Goal: Task Accomplishment & Management: Use online tool/utility

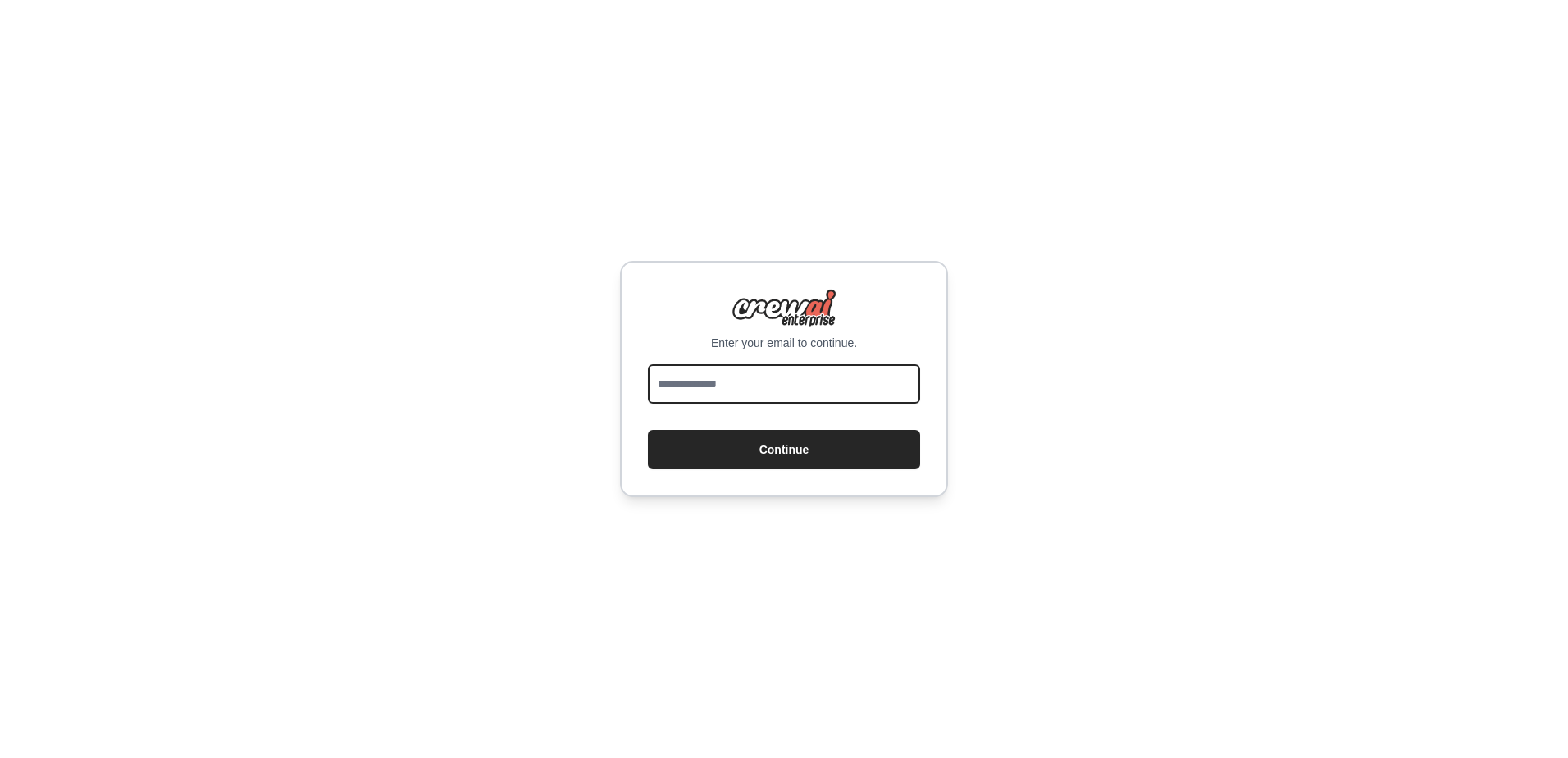
click at [723, 383] on input "email" at bounding box center [784, 383] width 272 height 39
type input "**********"
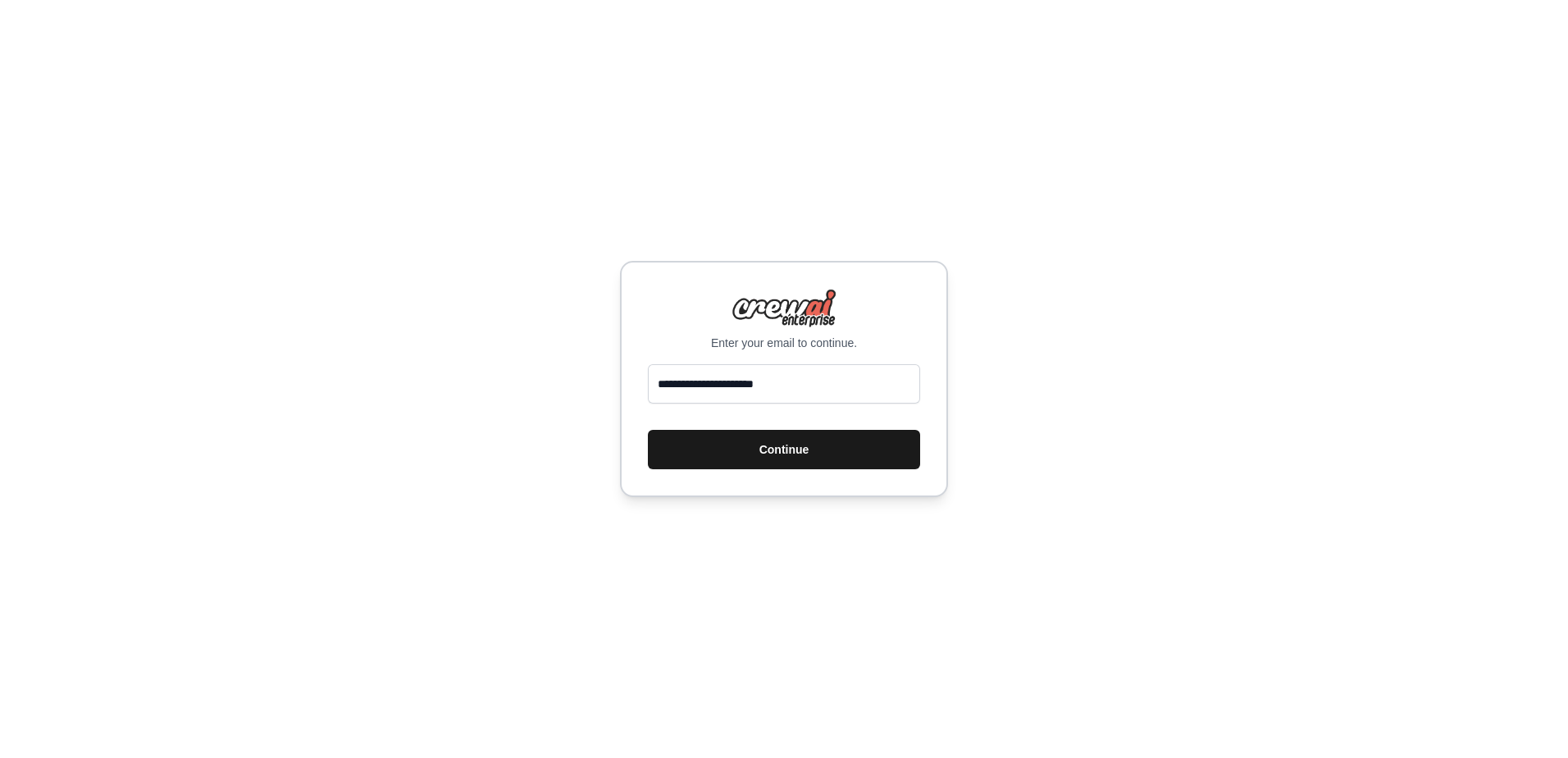
click at [760, 448] on button "Continue" at bounding box center [784, 449] width 272 height 39
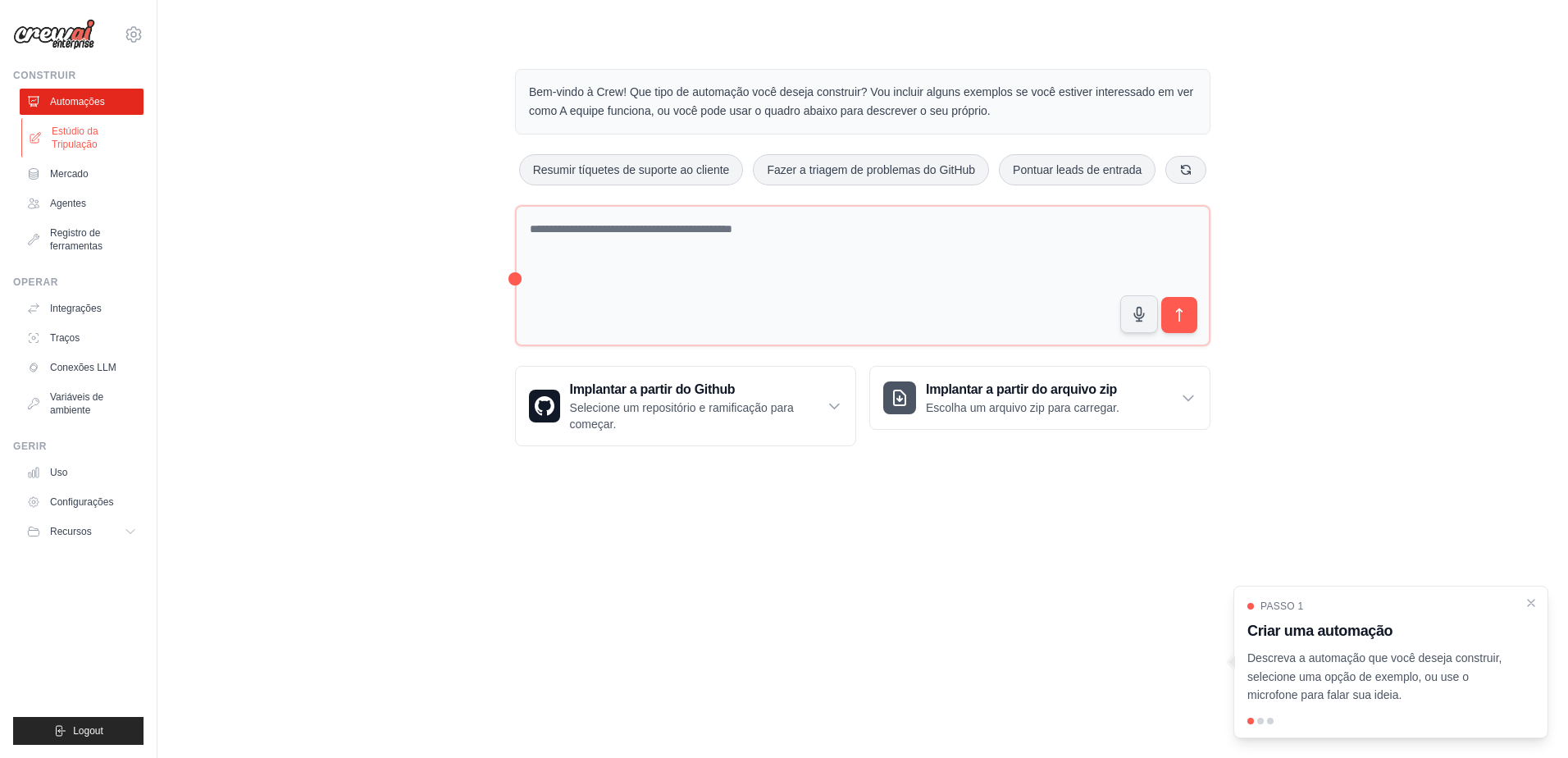
click at [70, 136] on font "Estúdio da Tripulação" at bounding box center [95, 137] width 87 height 26
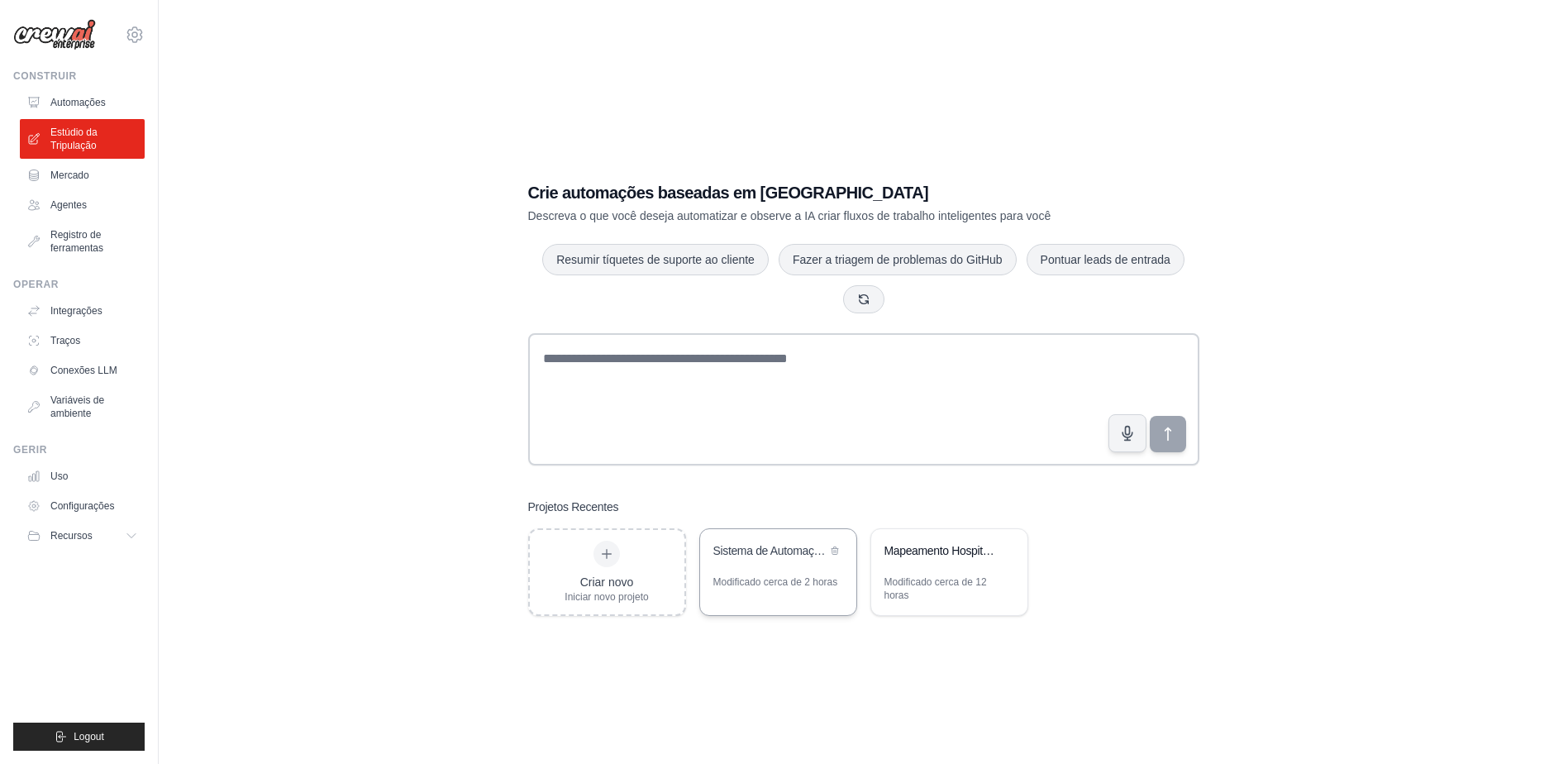
click at [742, 565] on div "Sistema de Automação Completo FLOWS + CREWS Hospitalar" at bounding box center [778, 552] width 156 height 46
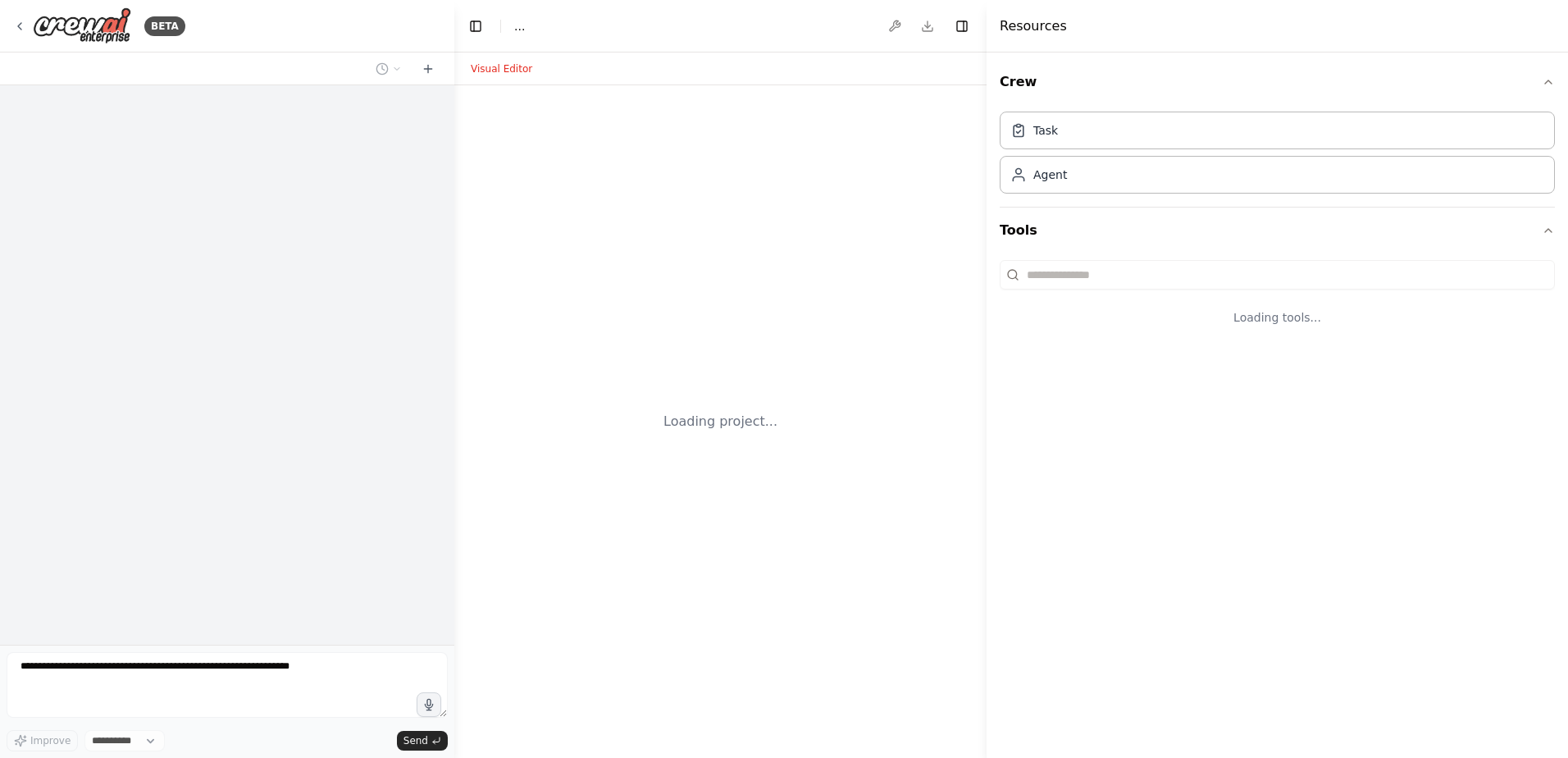
select select "****"
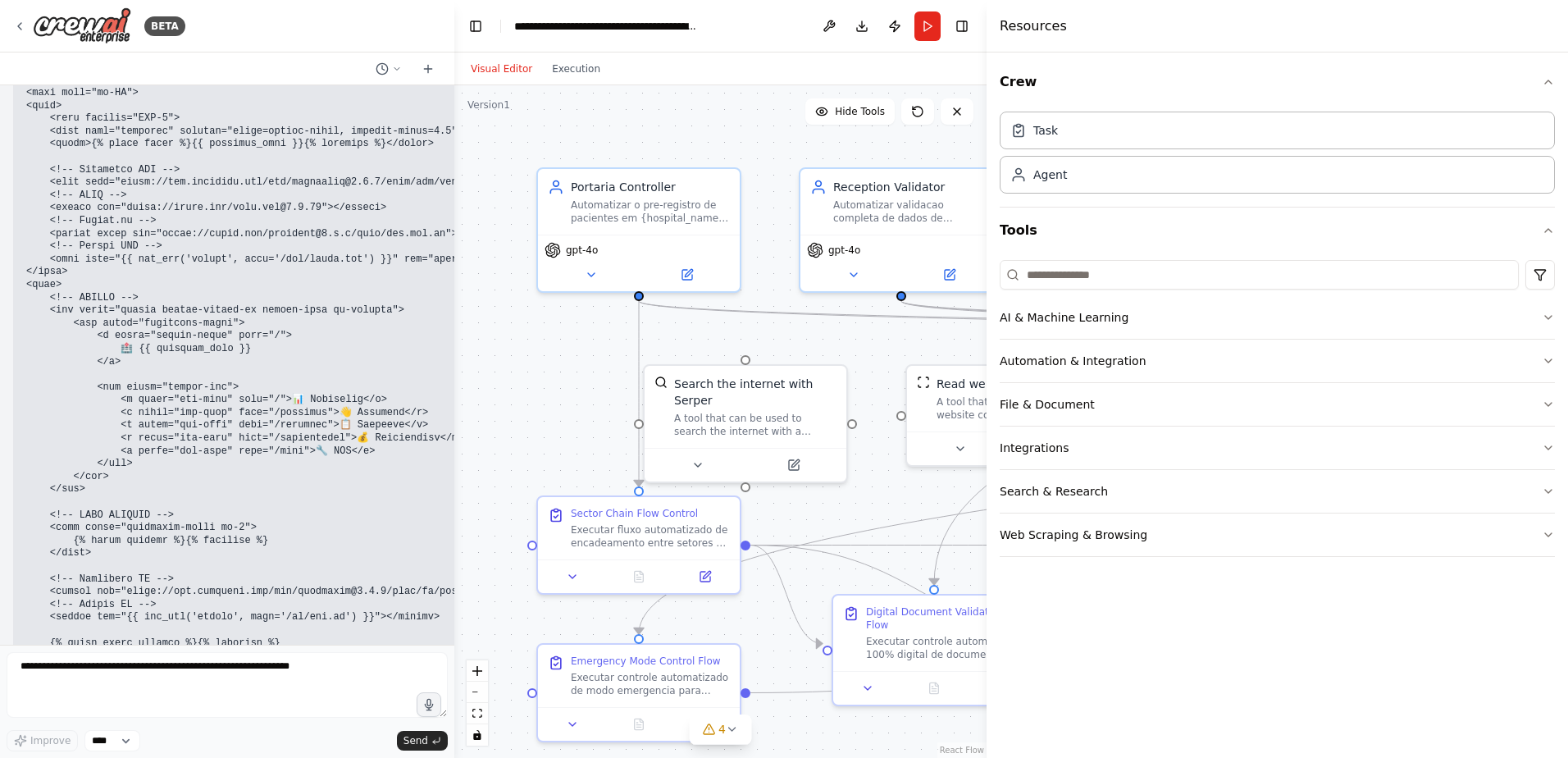
scroll to position [81638, 0]
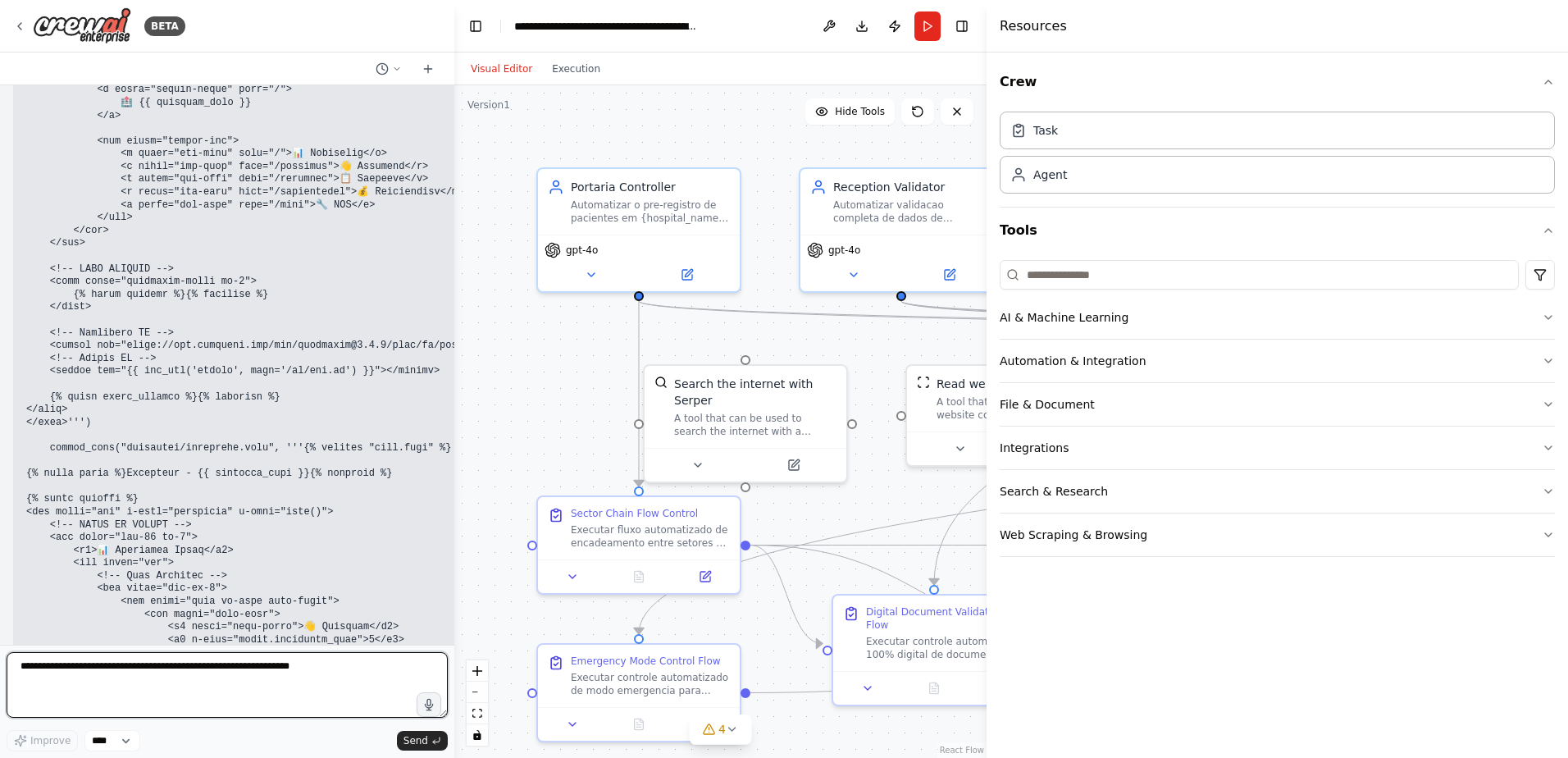
click at [34, 669] on textarea at bounding box center [227, 684] width 441 height 65
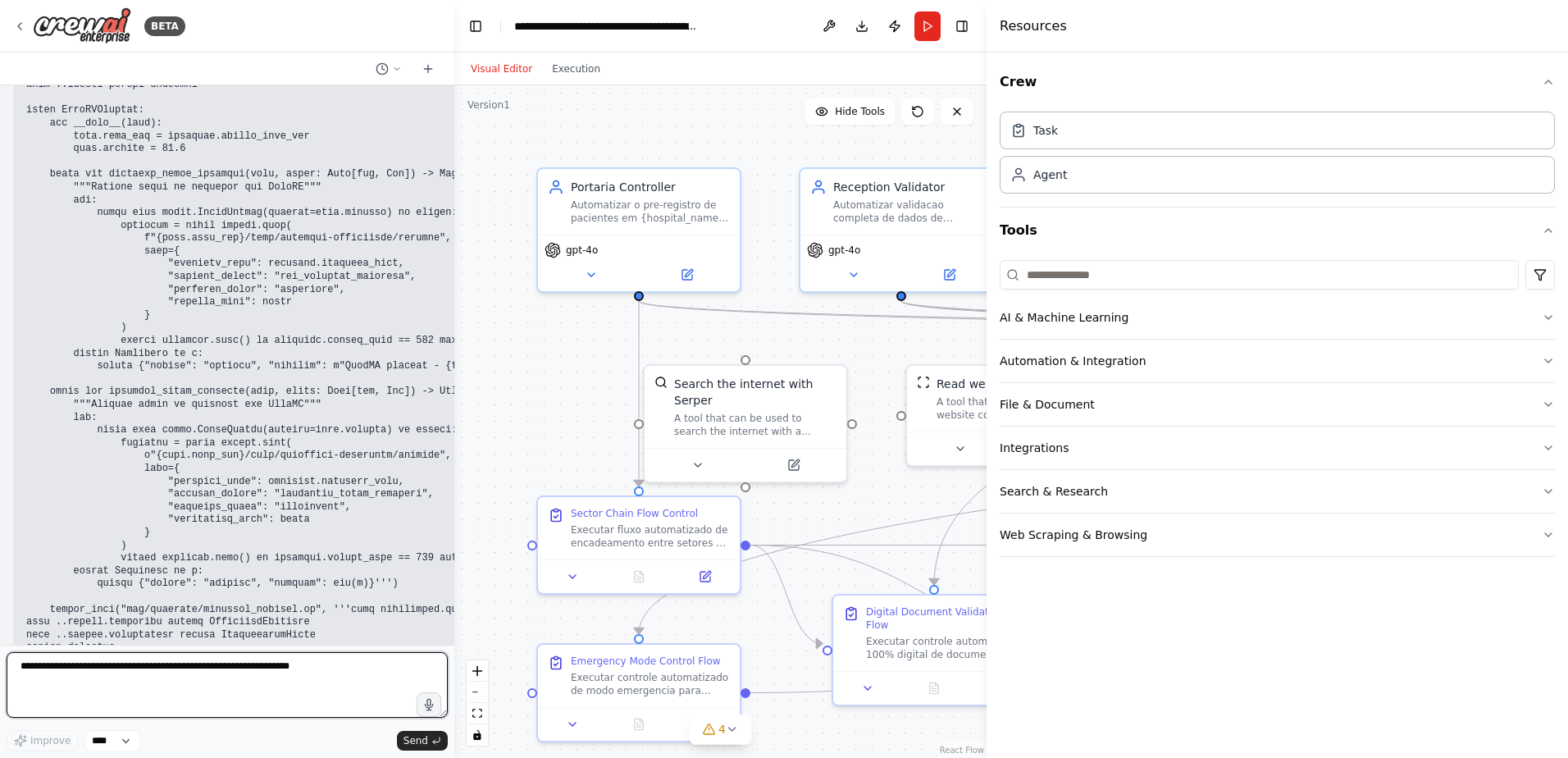
scroll to position [79915, 0]
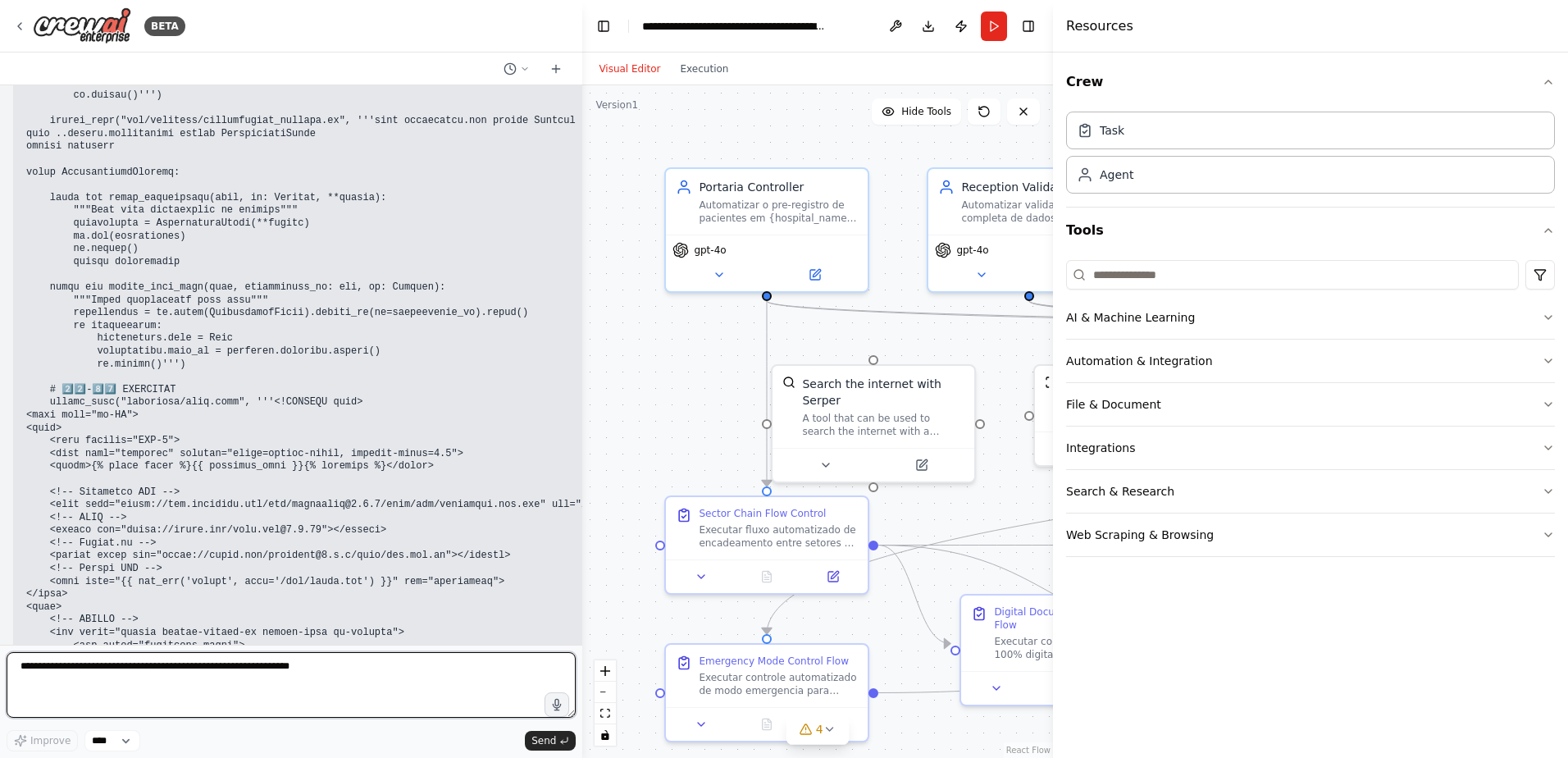
drag, startPoint x: 452, startPoint y: 380, endPoint x: 674, endPoint y: 398, distance: 222.7
click at [674, 398] on div "BETA Hello! I'm the CrewAI assistant. What kind of automation do you want to bu…" at bounding box center [784, 379] width 1568 height 758
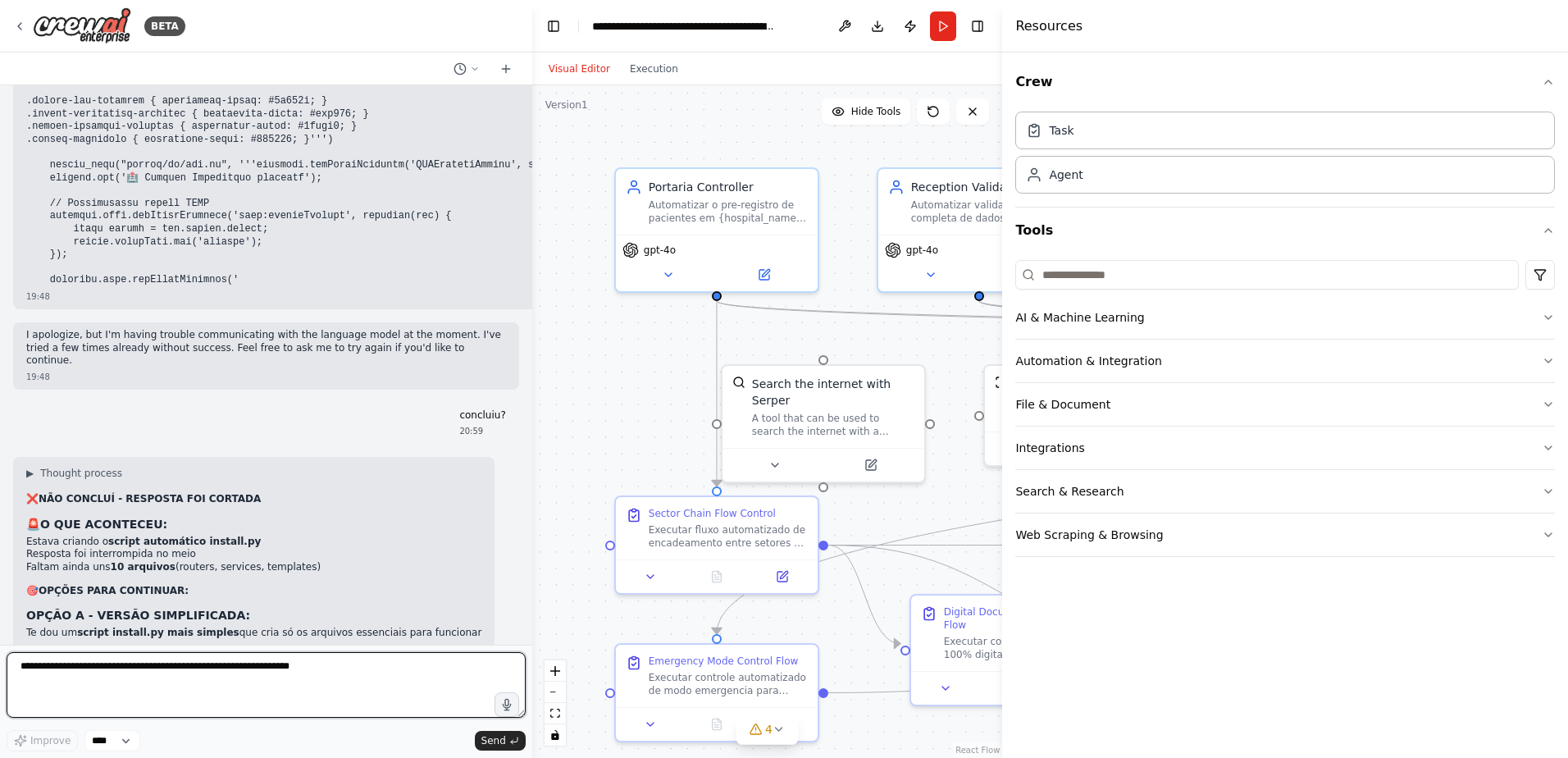
scroll to position [75153, 0]
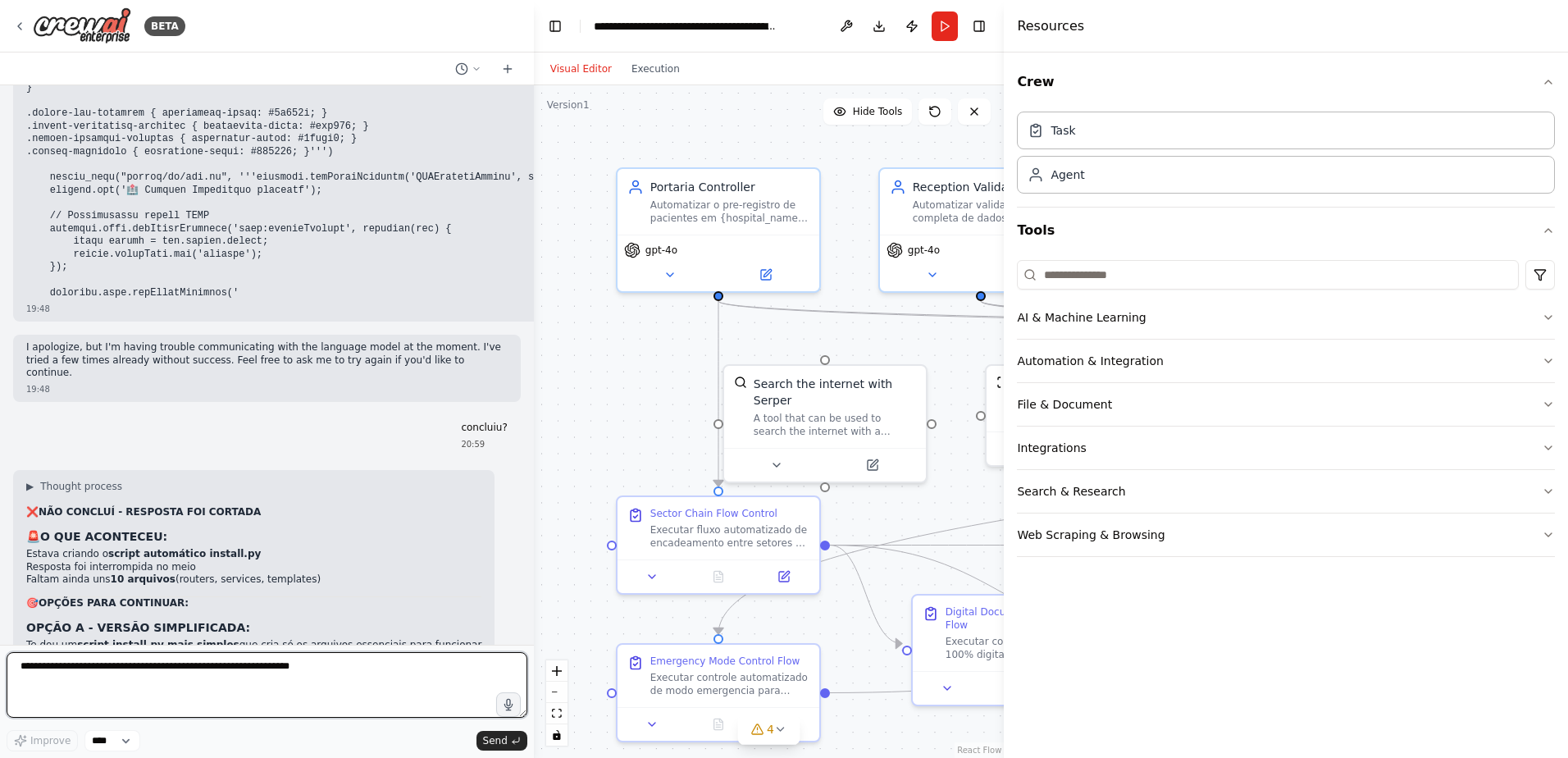
drag, startPoint x: 587, startPoint y: 298, endPoint x: 550, endPoint y: 293, distance: 37.3
click at [550, 293] on div "BETA Hello! I'm the CrewAI assistant. What kind of automation do you want to bu…" at bounding box center [784, 379] width 1568 height 758
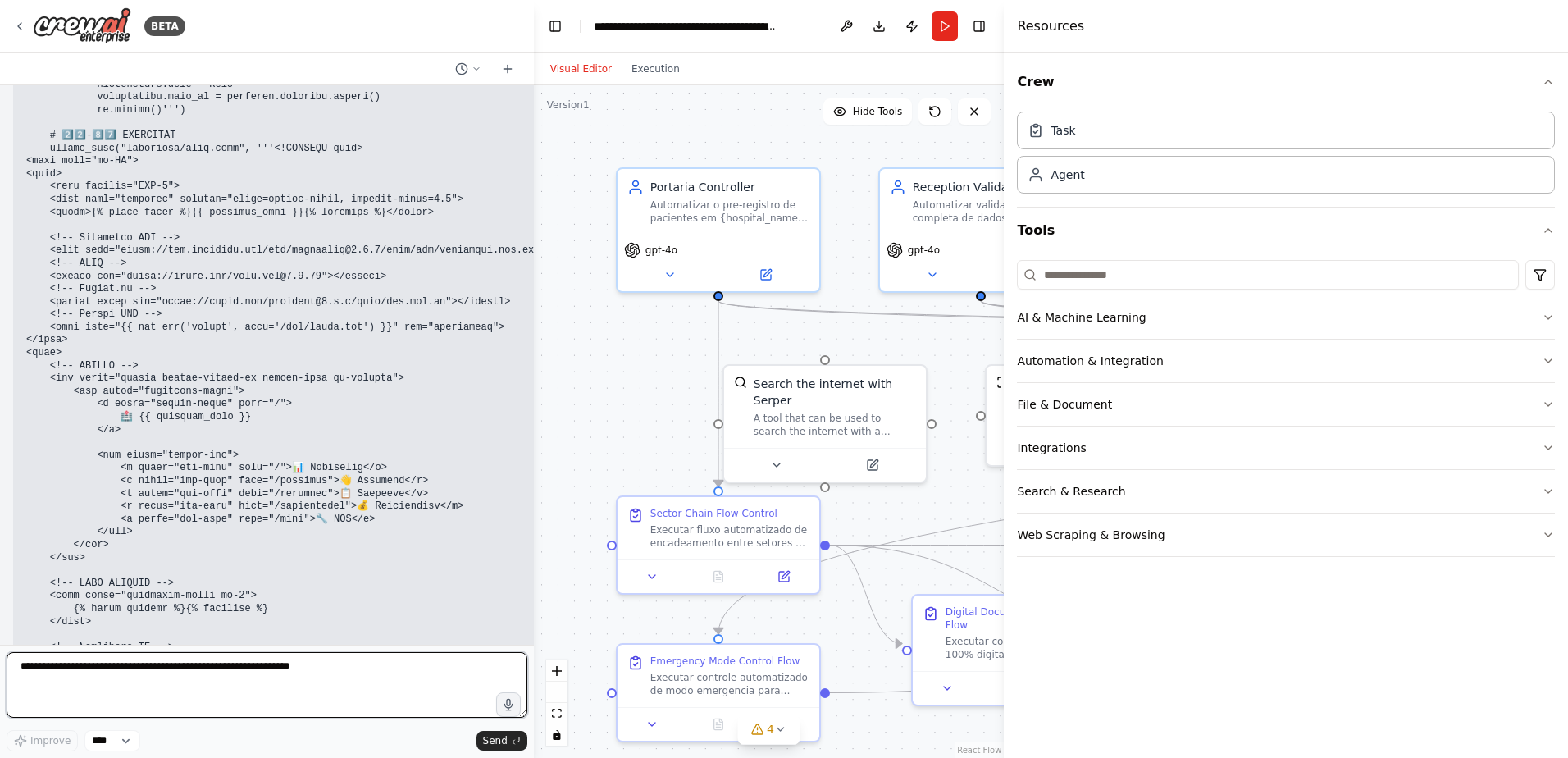
scroll to position [80881, 0]
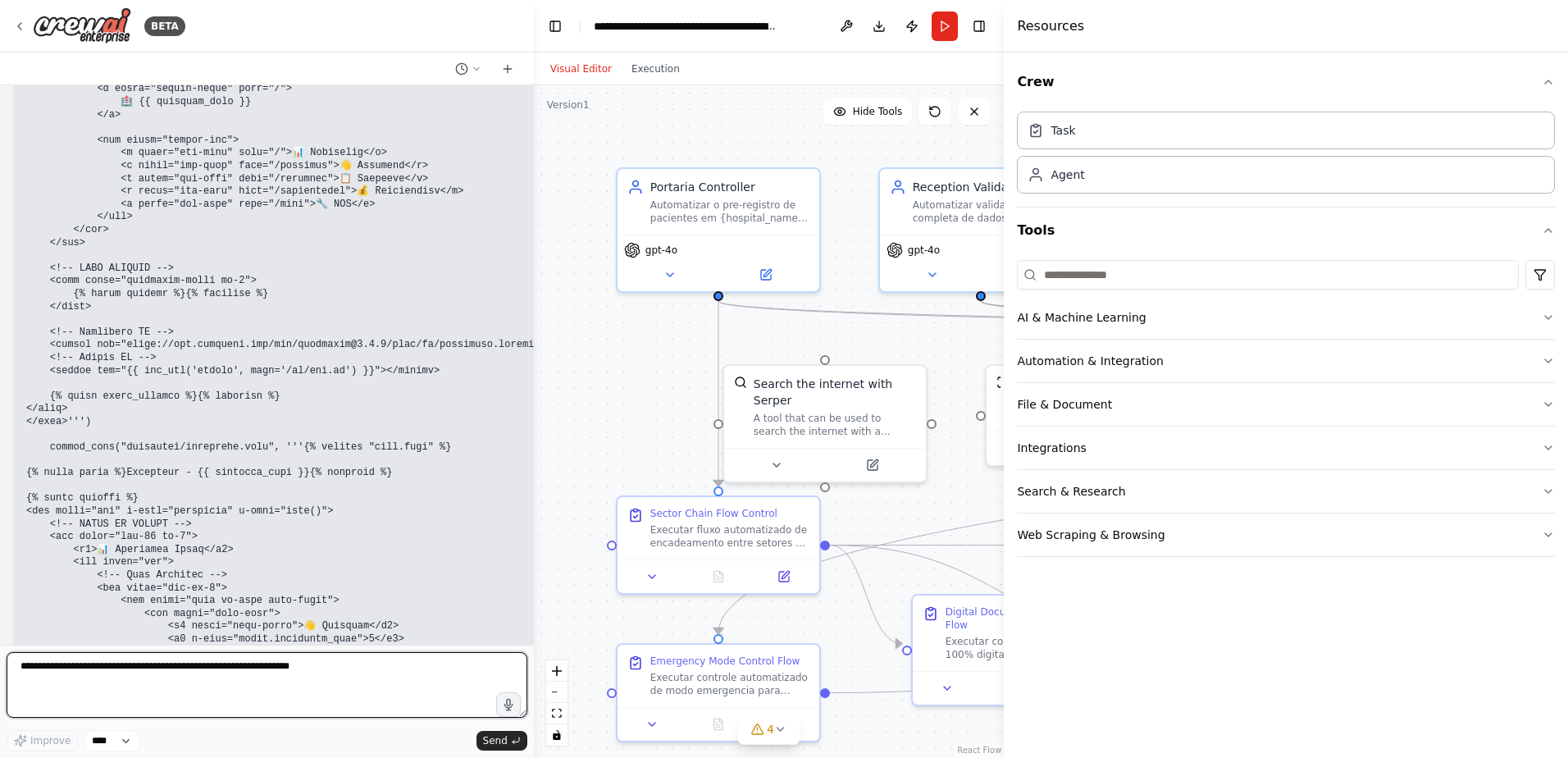
click at [65, 667] on textarea at bounding box center [267, 684] width 521 height 65
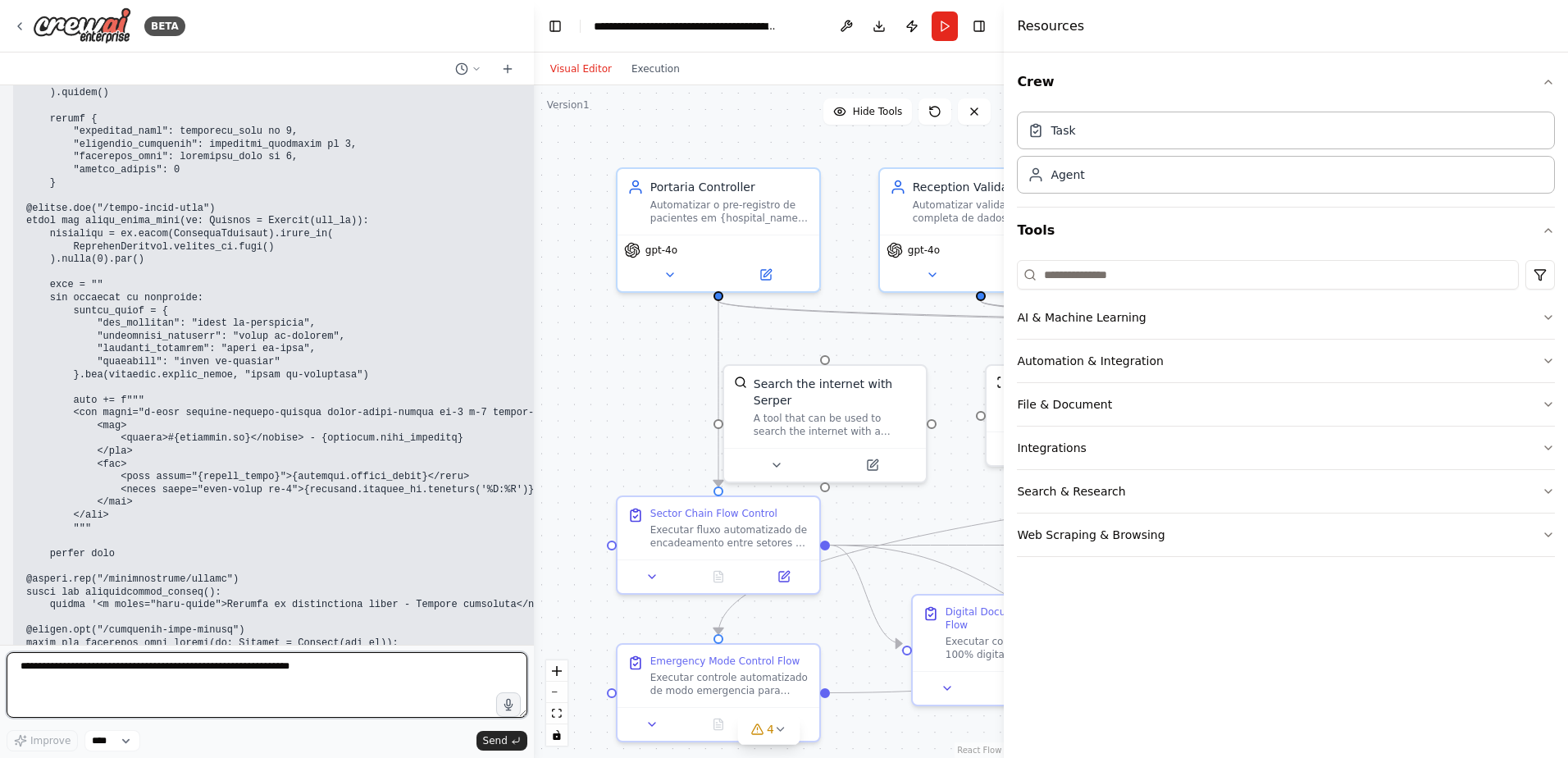
scroll to position [78585, 0]
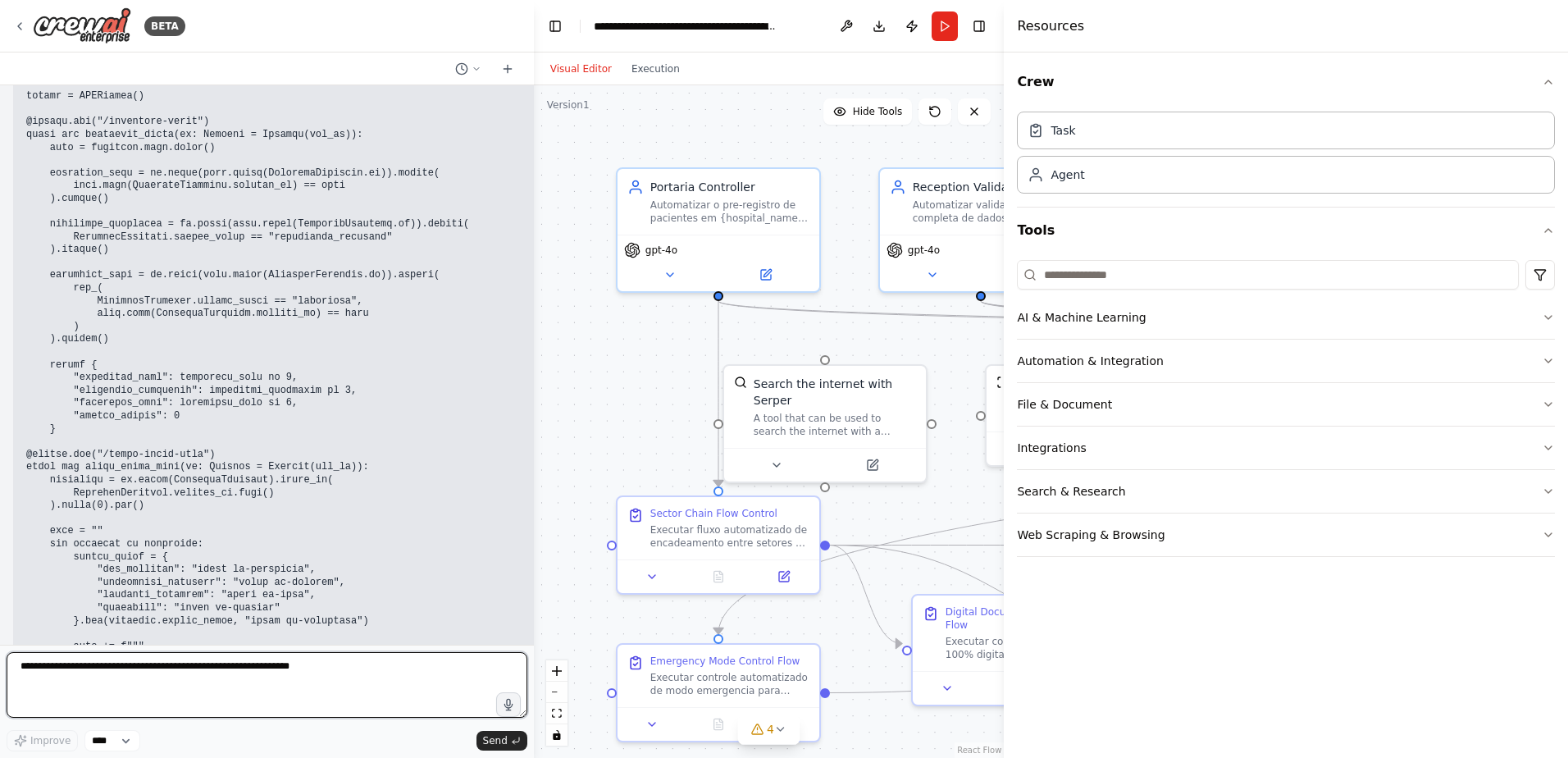
click at [36, 666] on textarea at bounding box center [267, 684] width 521 height 65
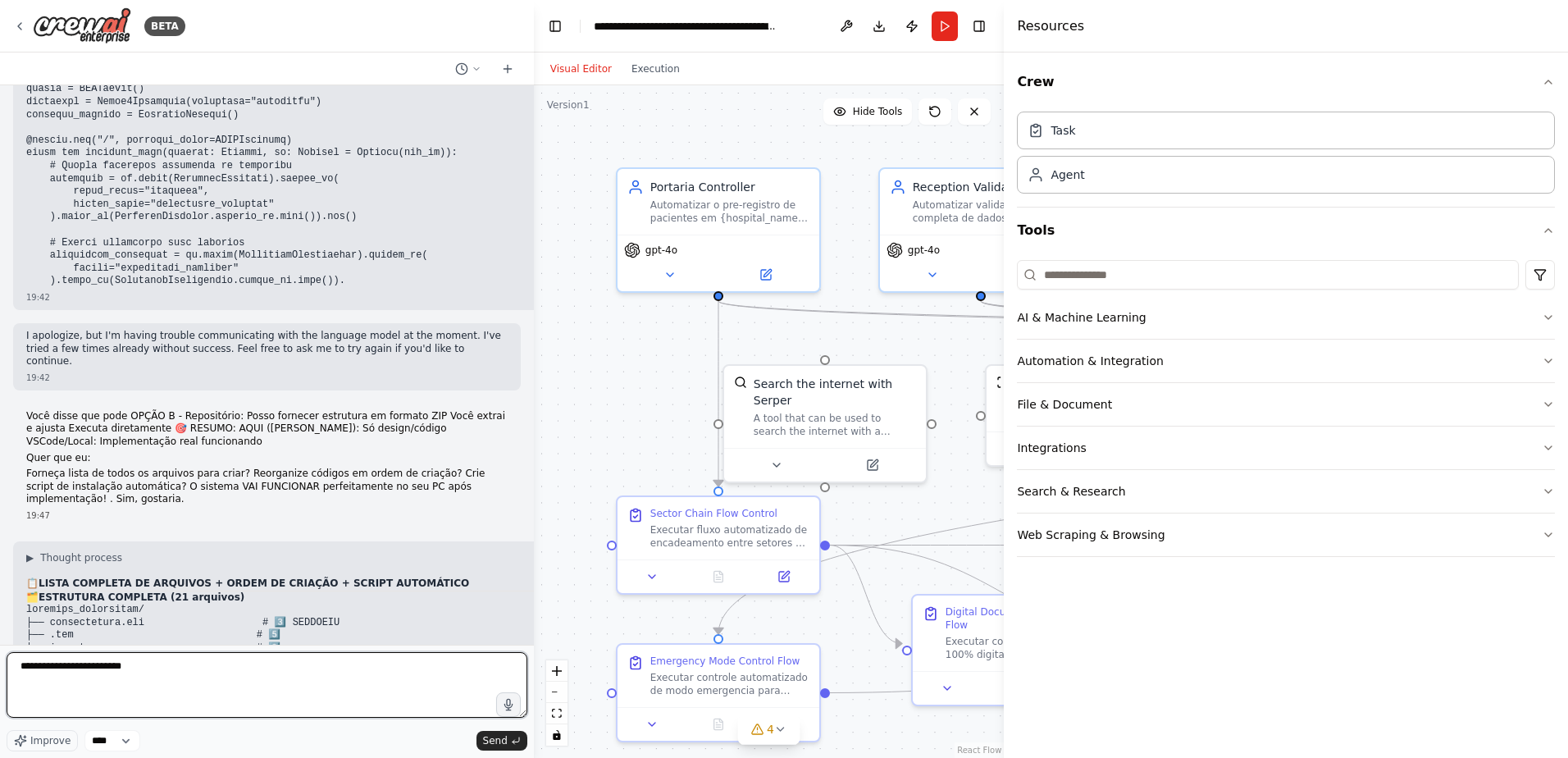
scroll to position [68906, 0]
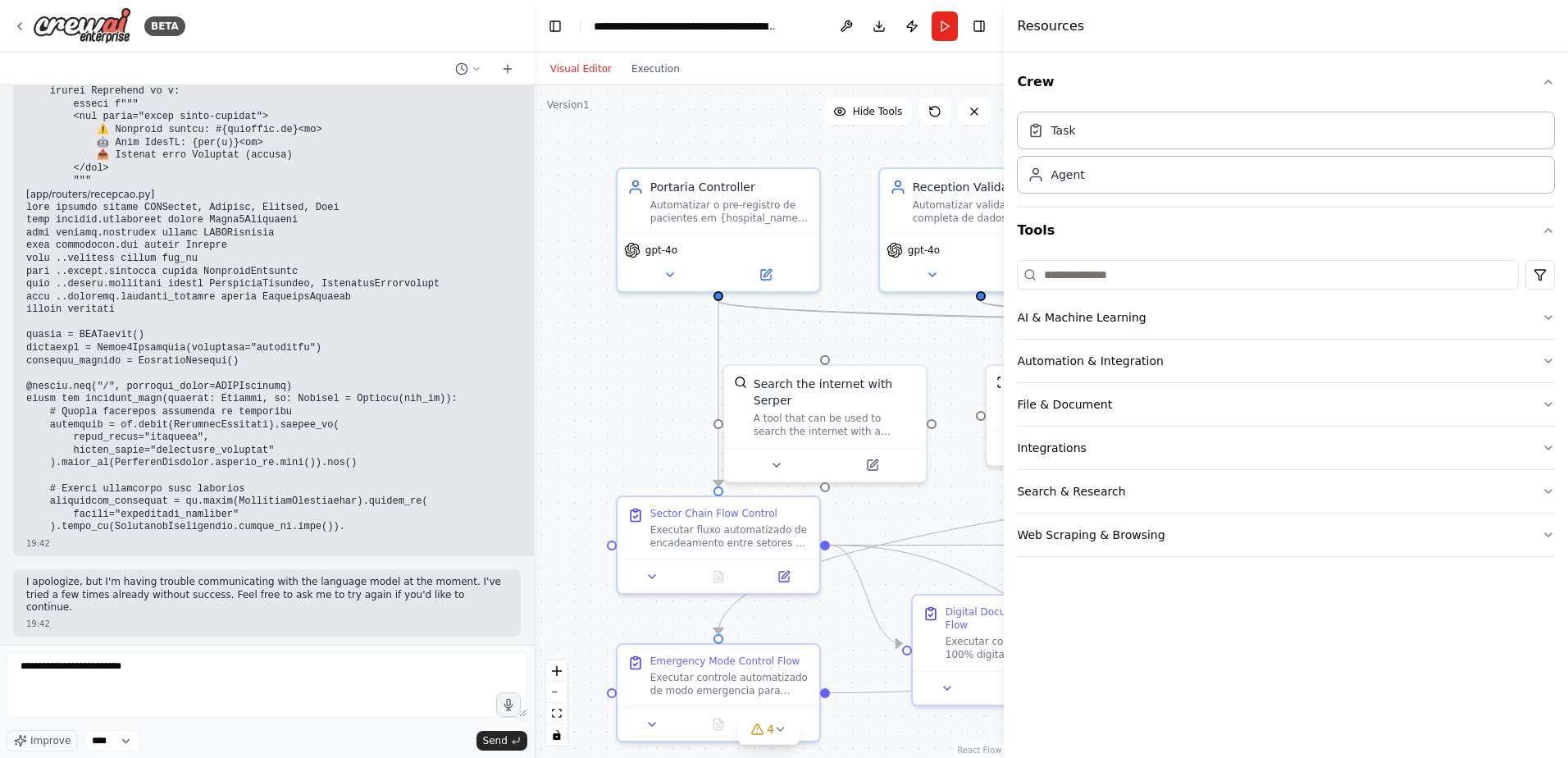
drag, startPoint x: 39, startPoint y: 406, endPoint x: 218, endPoint y: 414, distance: 179.2
copy div "📋 LISTA COMPLETA DE ARQUIVOS + ORDEM DE CRIAÇÃO + SCRIPT AUTOMÁTICO 🗂️ ESTRUTUR…"
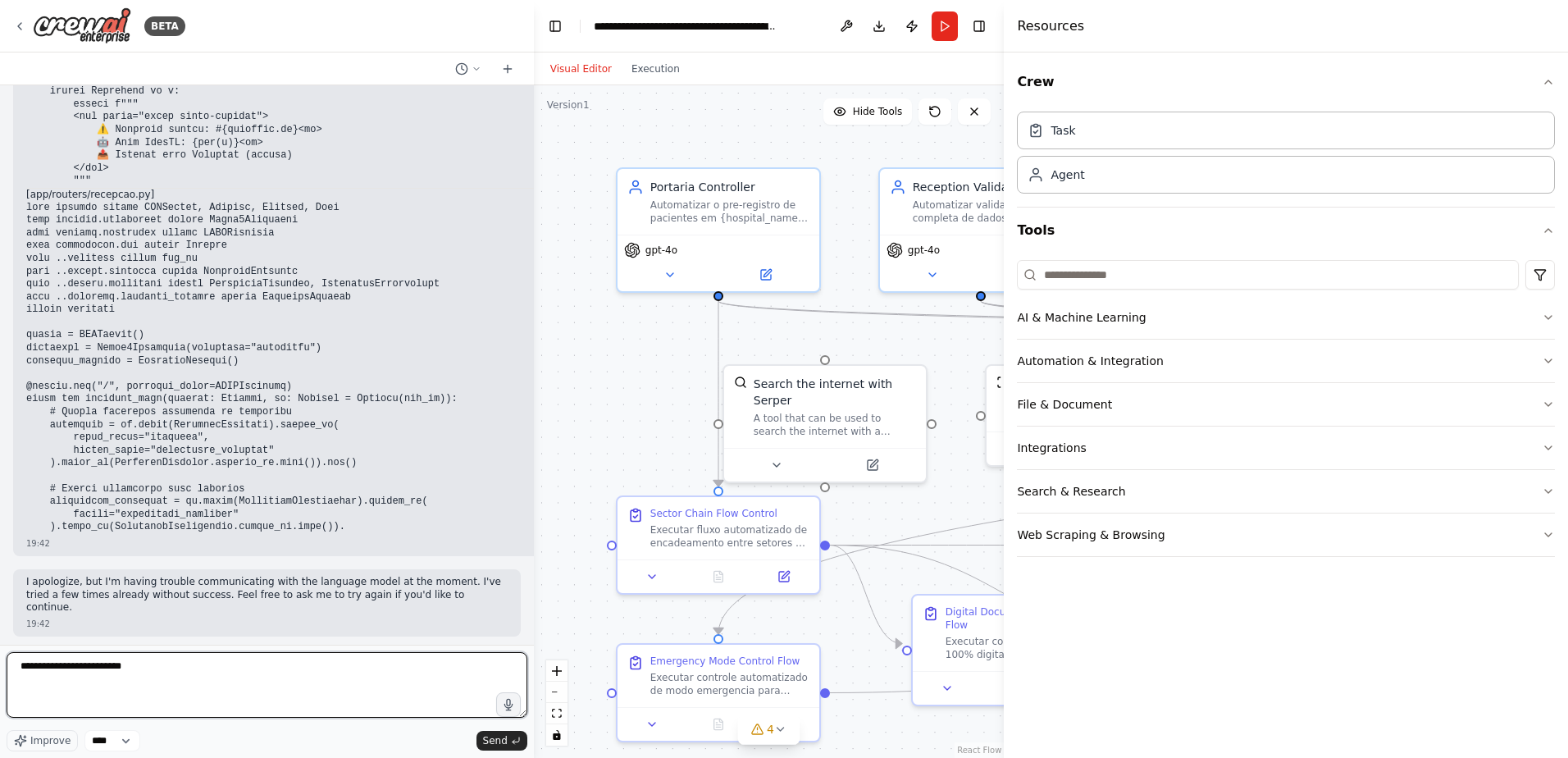
click at [201, 673] on textarea "**********" at bounding box center [267, 684] width 521 height 65
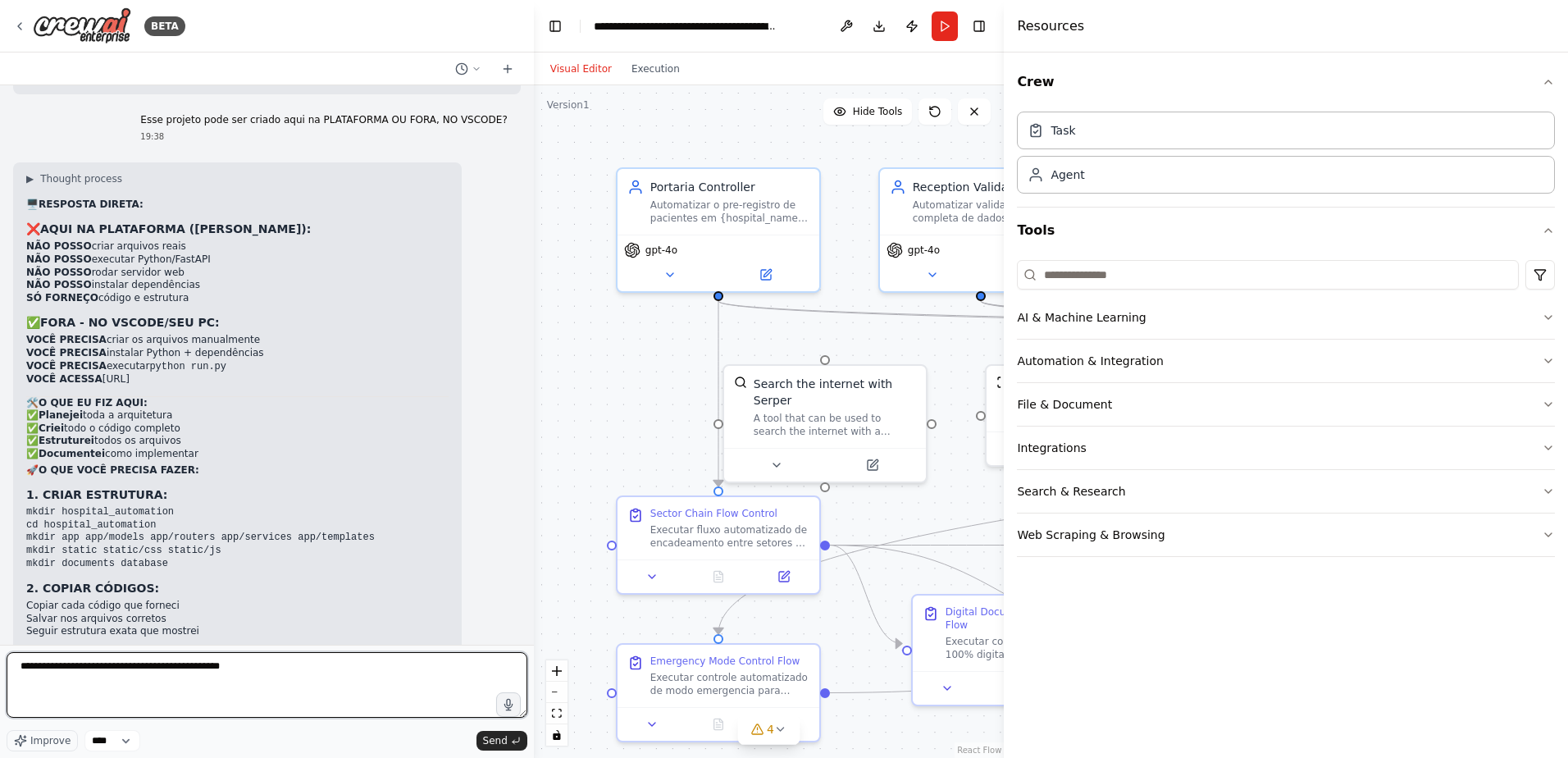
scroll to position [62754, 0]
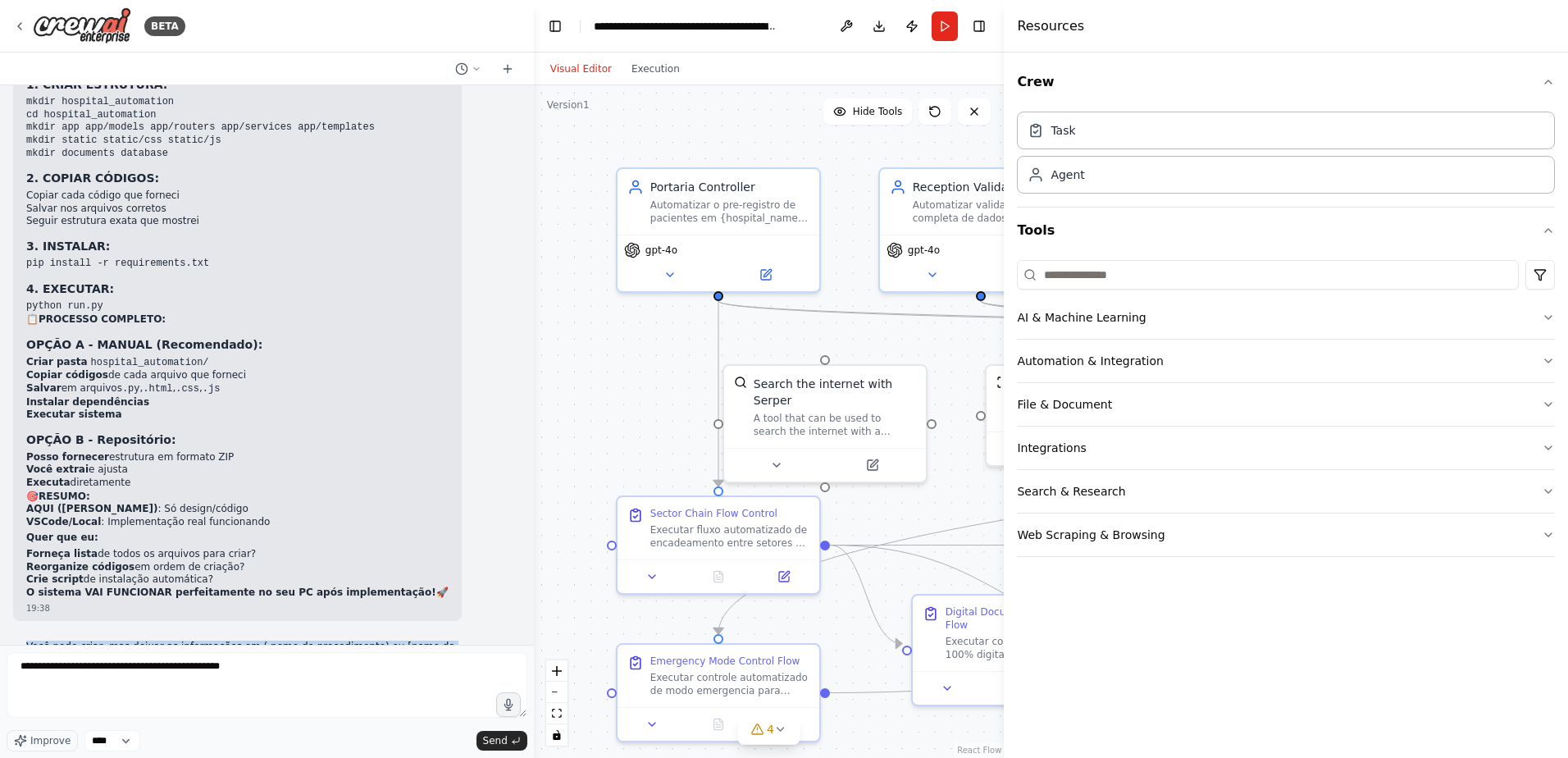
drag, startPoint x: 197, startPoint y: 248, endPoint x: 15, endPoint y: 231, distance: 182.8
click at [15, 634] on div "Você pode criar, mas deixar as informações em (.nome do procedimento) ou [nome …" at bounding box center [267, 661] width 508 height 54
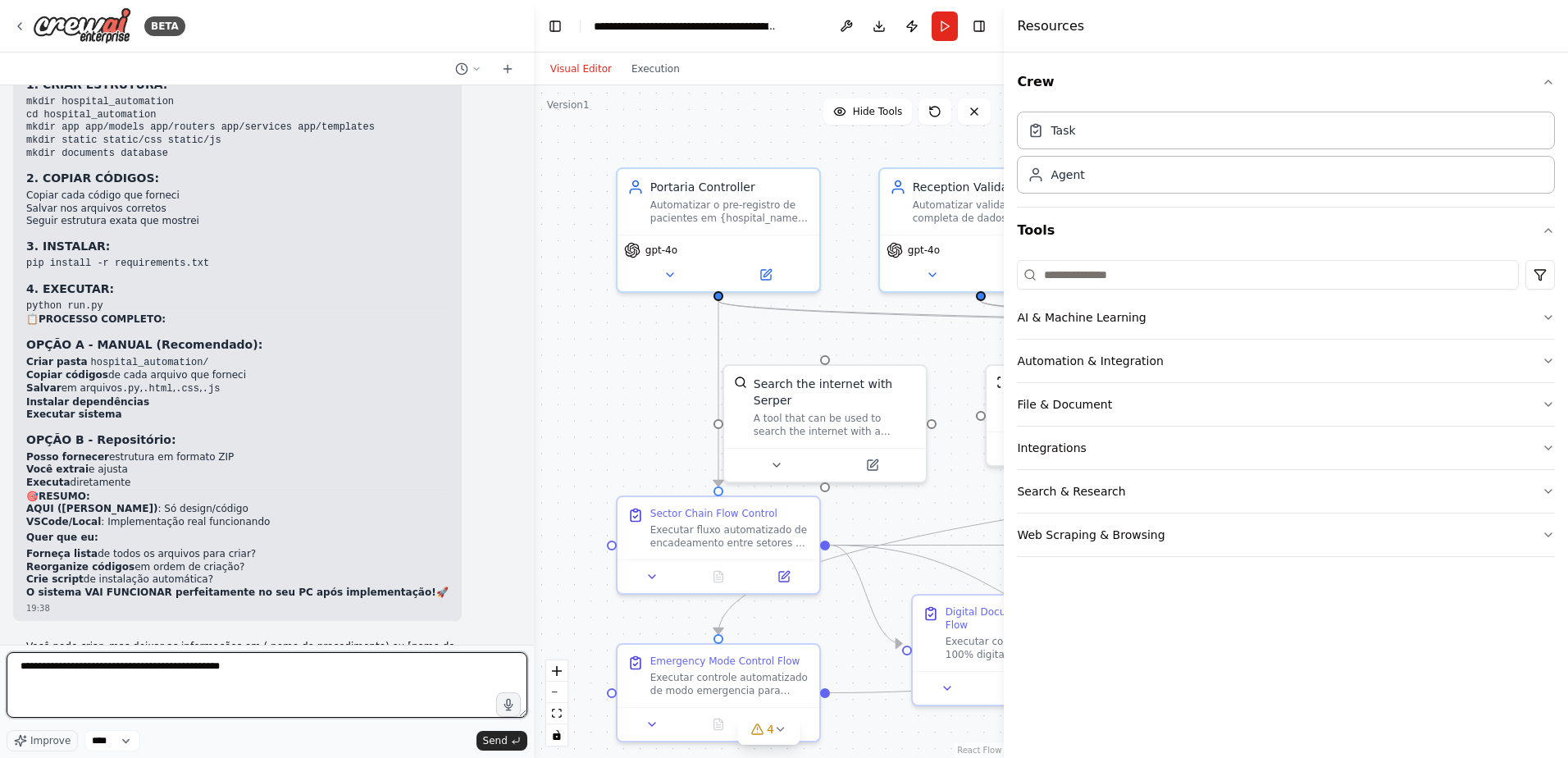
drag, startPoint x: 308, startPoint y: 674, endPoint x: 11, endPoint y: 659, distance: 297.4
click at [11, 659] on textarea "**********" at bounding box center [267, 684] width 521 height 65
type textarea "*"
paste textarea "**********"
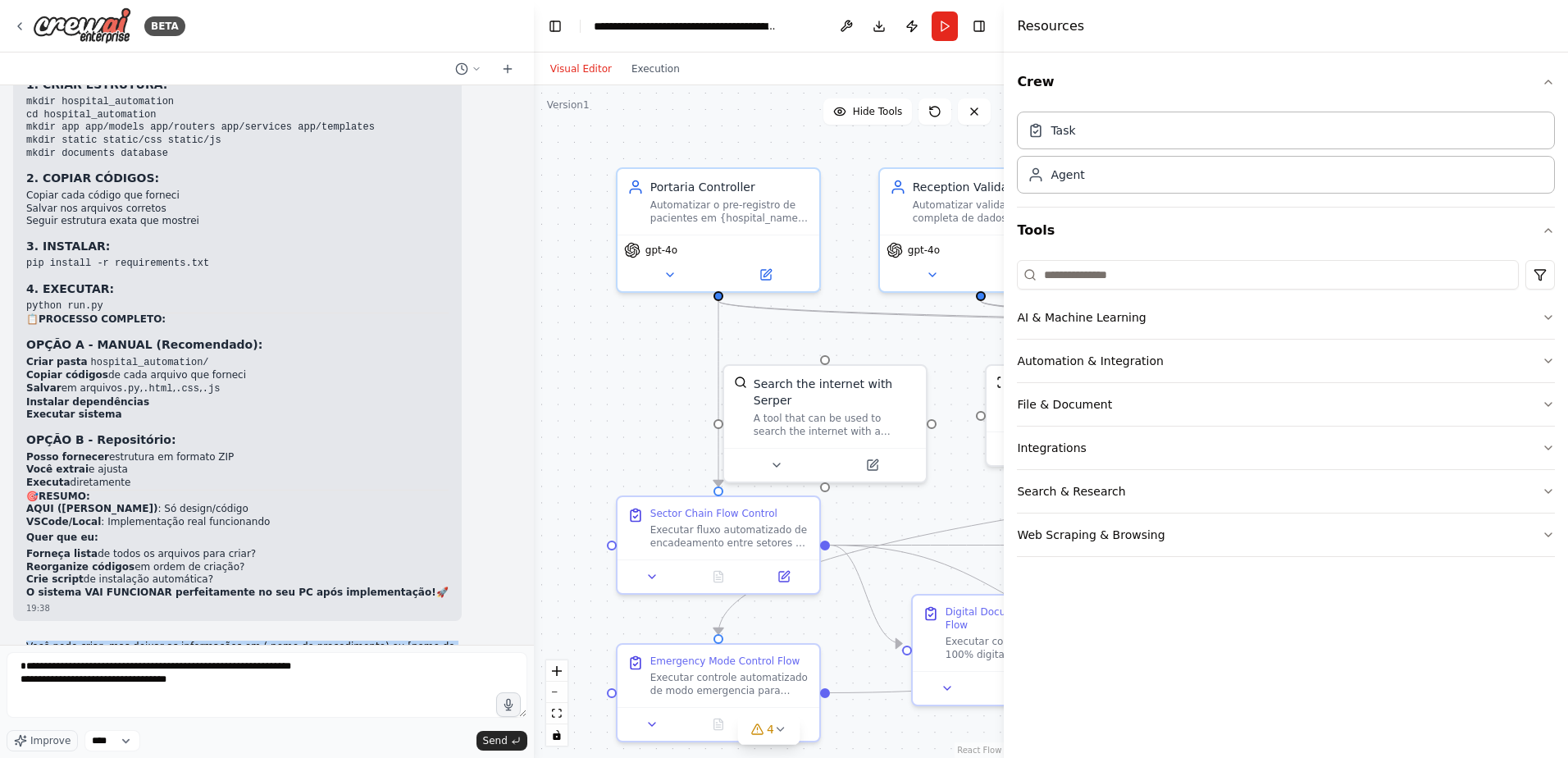
drag, startPoint x: 27, startPoint y: 235, endPoint x: 270, endPoint y: 253, distance: 243.7
click at [270, 640] on p "Você pode criar, mas deixar as informações em (.nome do procedimento) ou [nome …" at bounding box center [266, 653] width 481 height 26
copy p "Você pode criar, mas deixar as informações em (.nome do procedimento) ou [nome …"
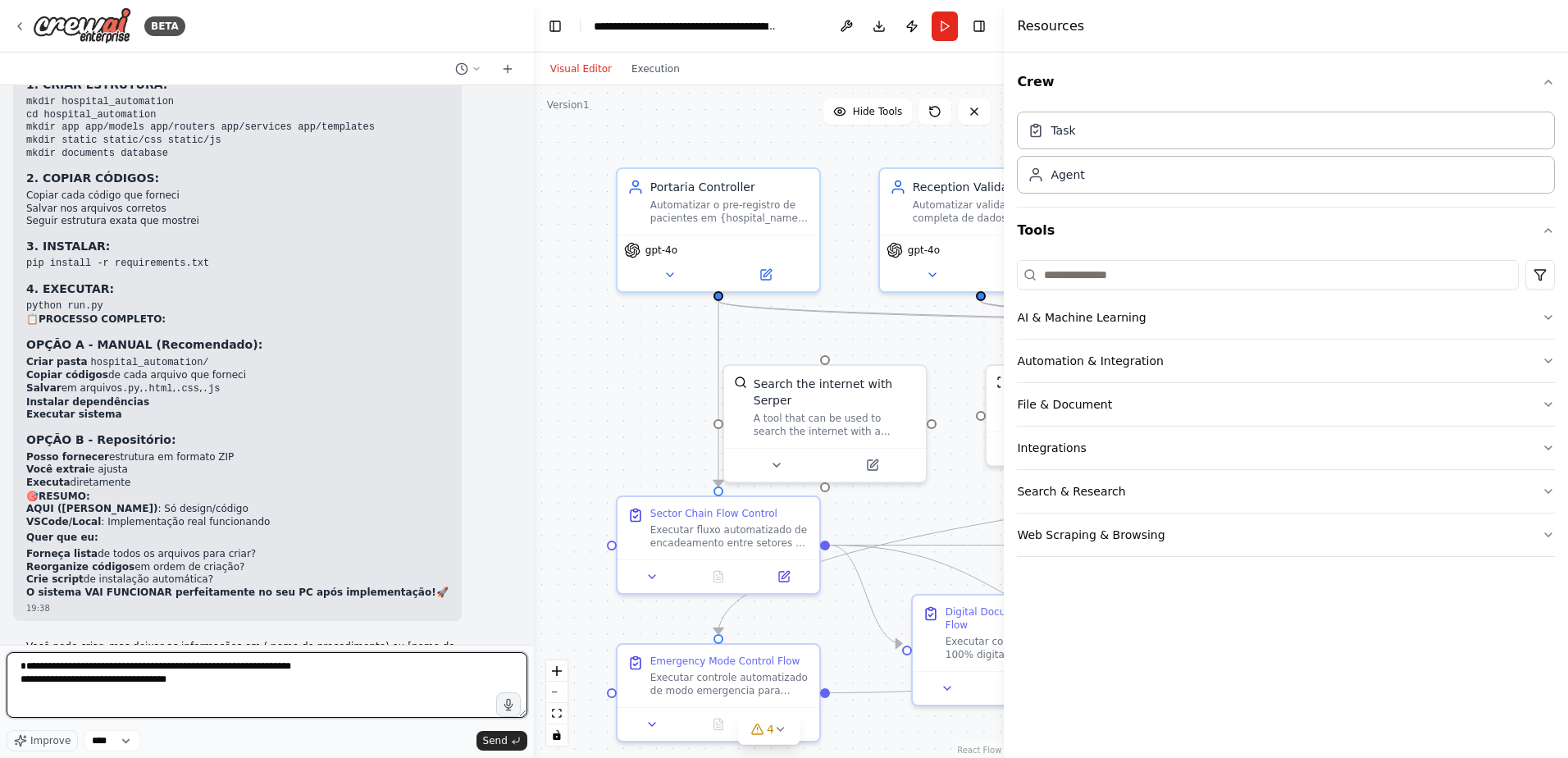
drag, startPoint x: 162, startPoint y: 680, endPoint x: 11, endPoint y: 659, distance: 152.5
click at [11, 659] on textarea "**********" at bounding box center [267, 684] width 521 height 65
paste textarea "**********"
type textarea "**********"
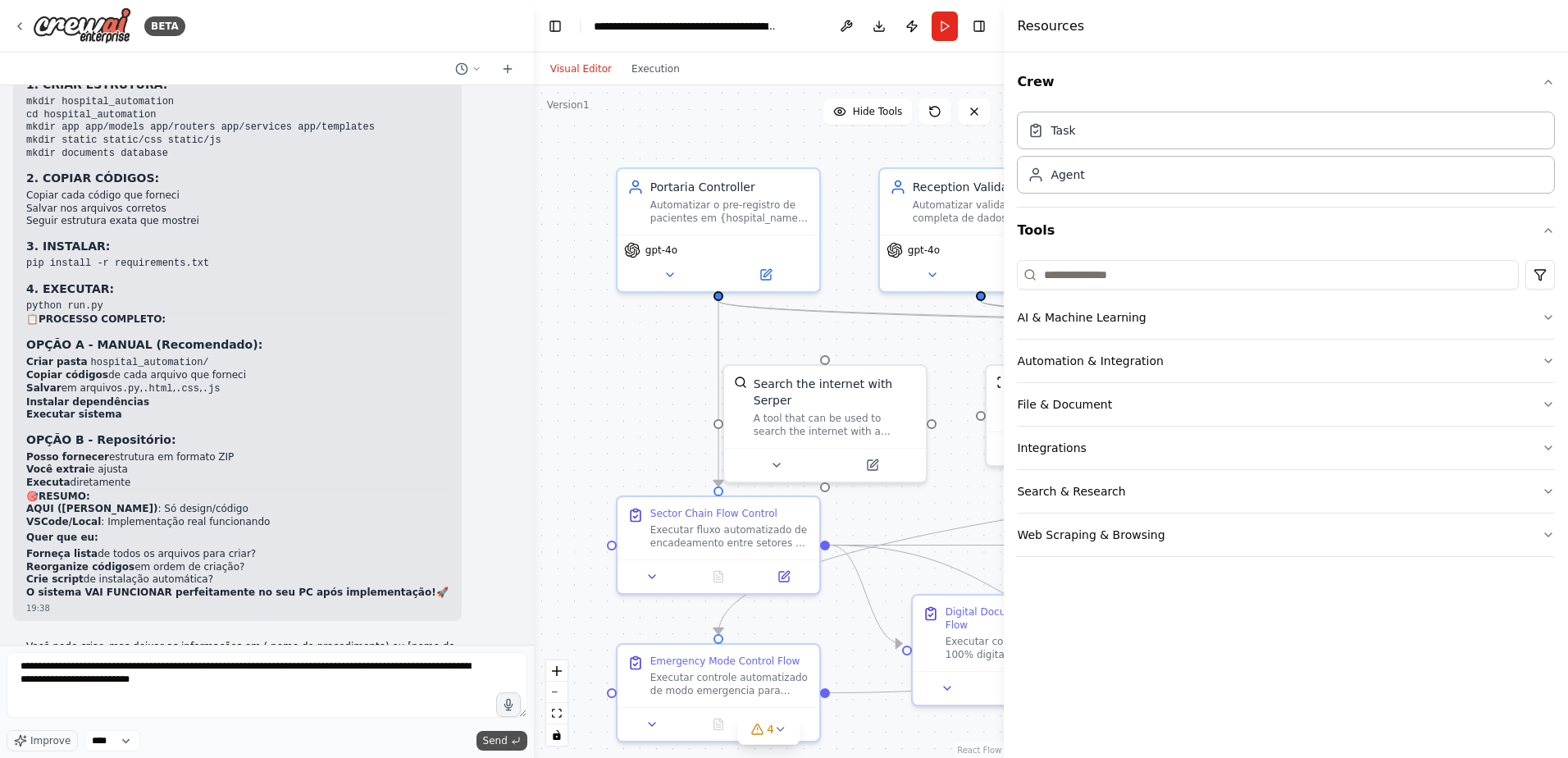
click at [493, 744] on span "Send" at bounding box center [495, 741] width 25 height 13
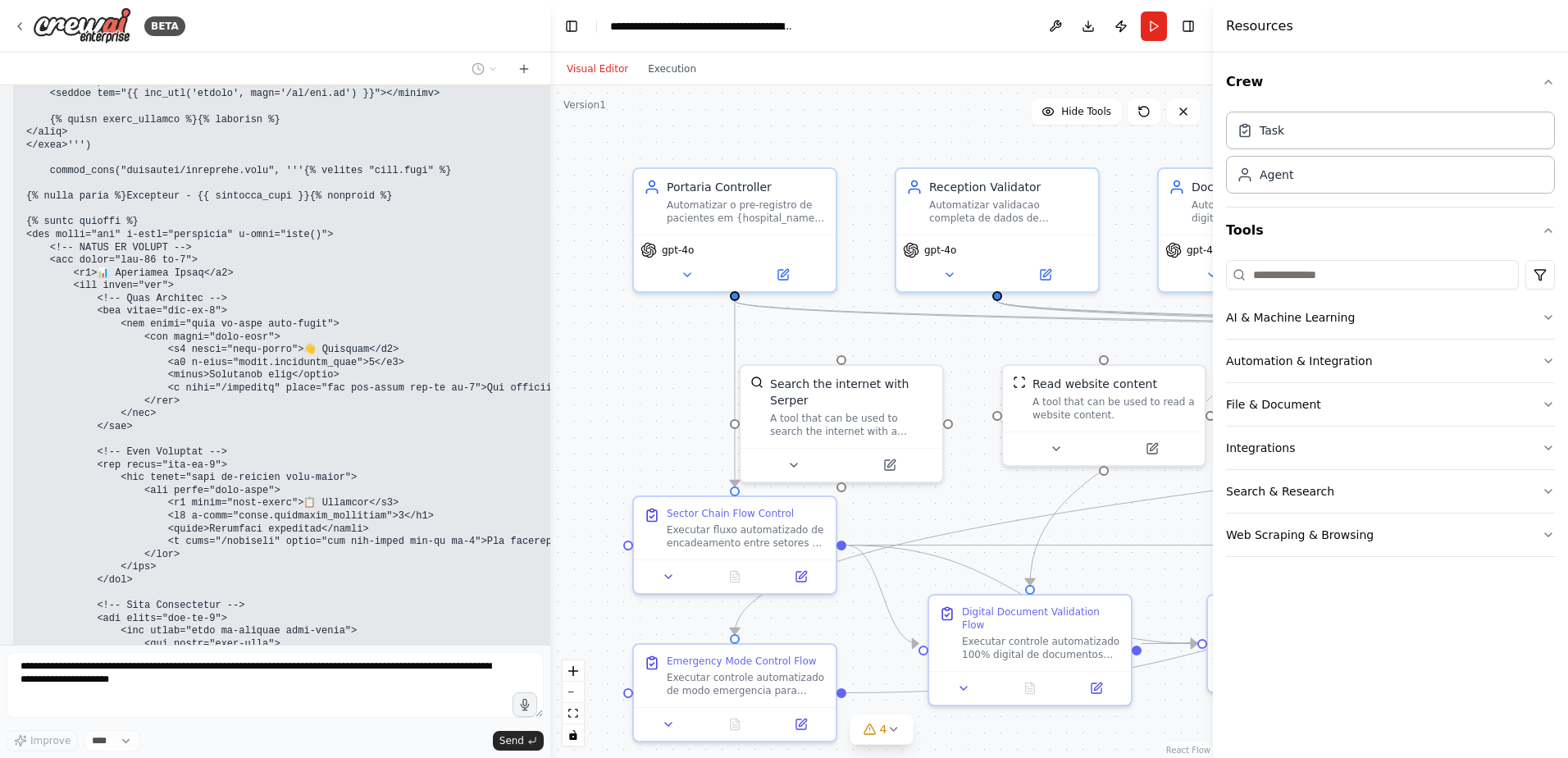
scroll to position [80927, 0]
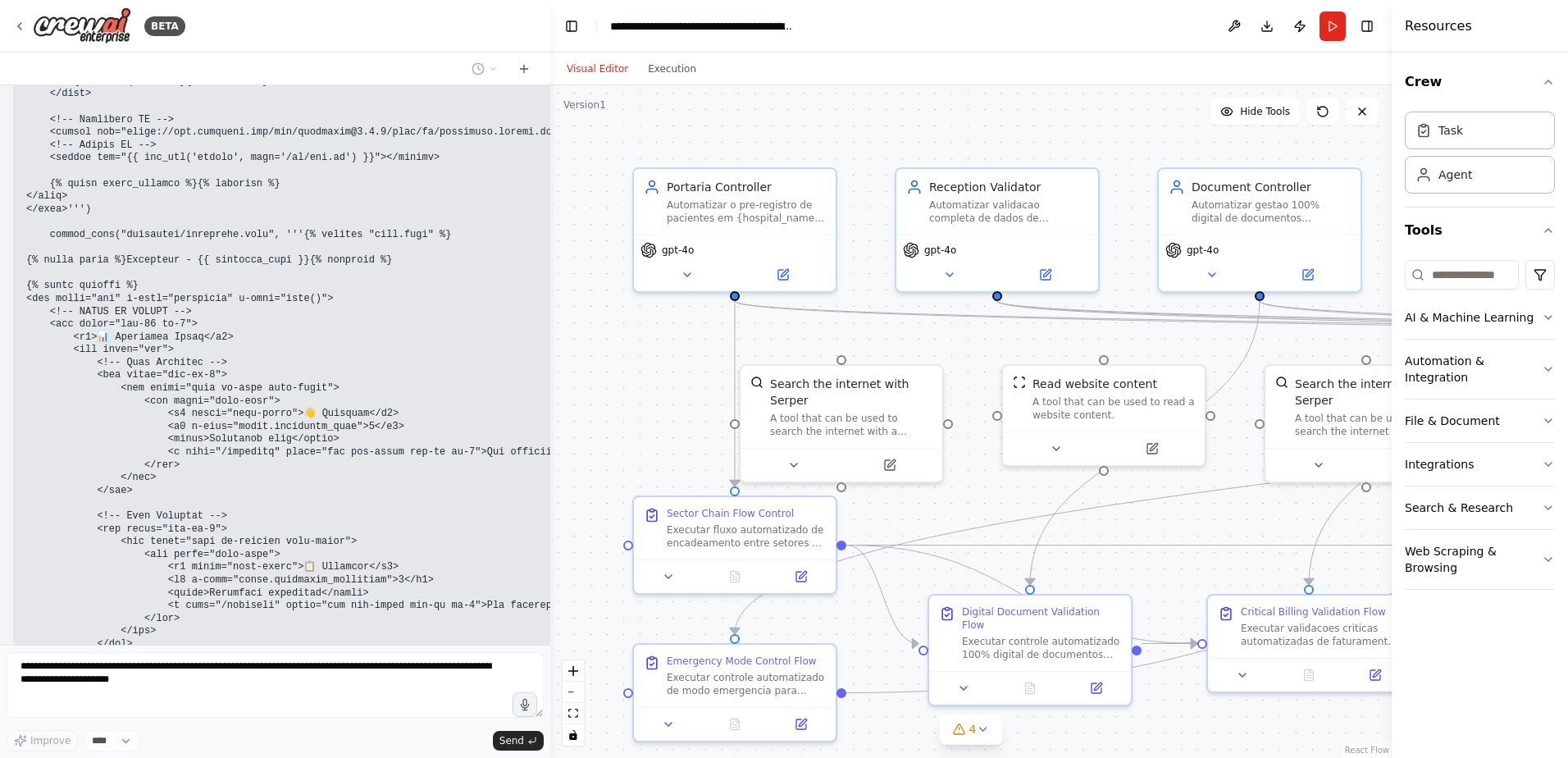
drag, startPoint x: 1005, startPoint y: 127, endPoint x: 1392, endPoint y: 147, distance: 387.5
click at [1392, 147] on div at bounding box center [1395, 379] width 7 height 758
click at [1366, 26] on button "Toggle Right Sidebar" at bounding box center [1367, 26] width 23 height 23
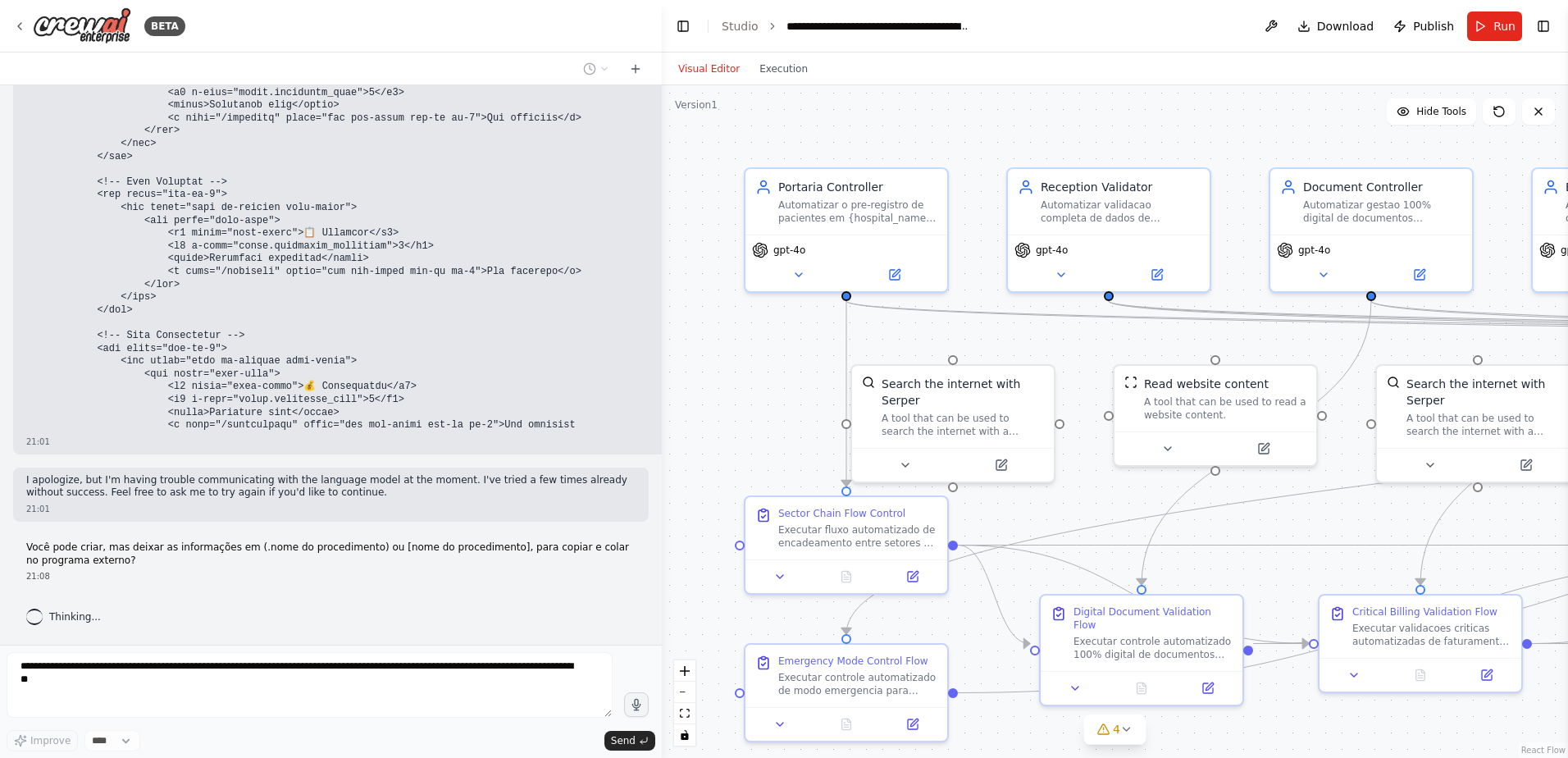
scroll to position [80349, 0]
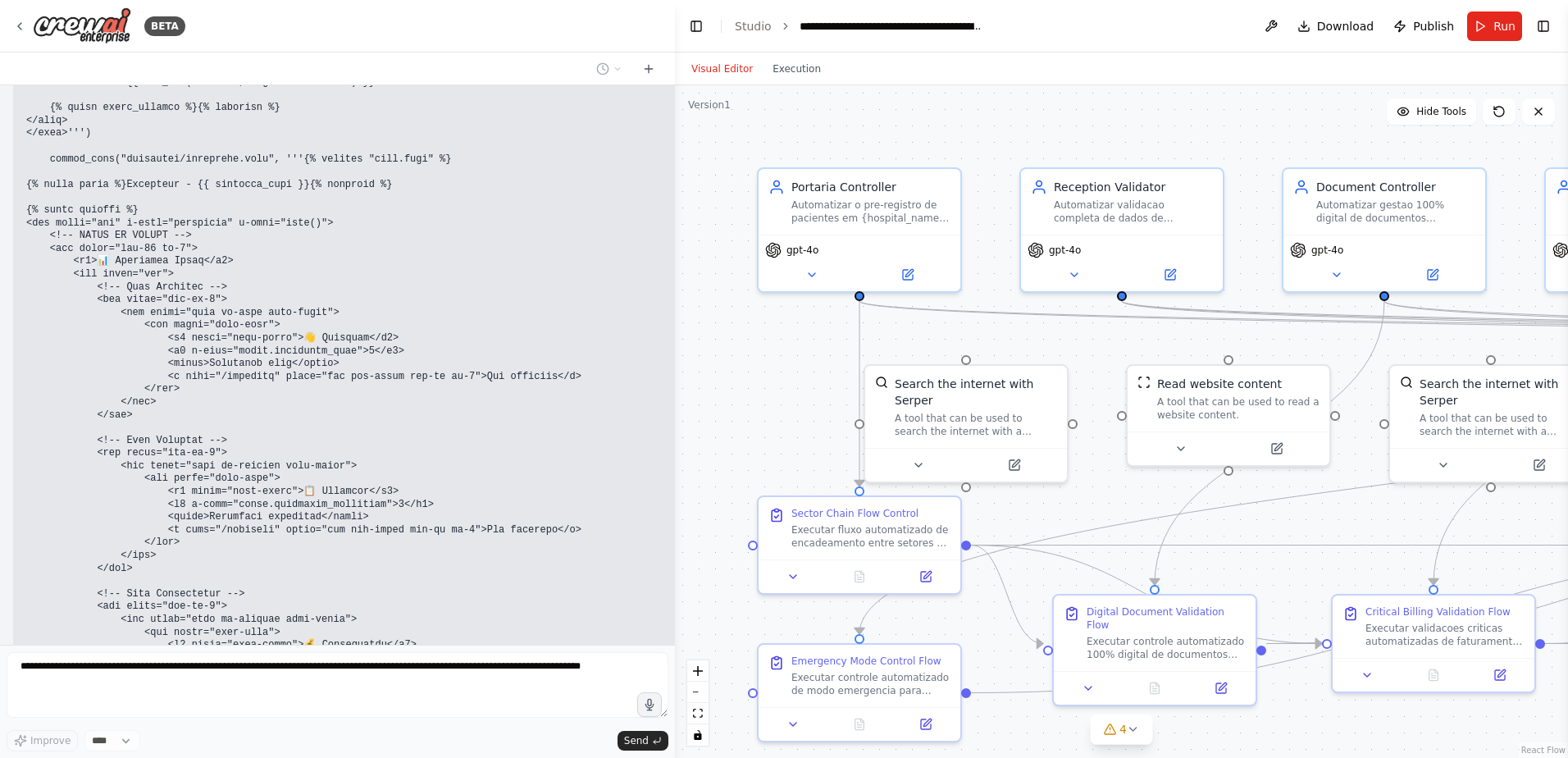
drag, startPoint x: 549, startPoint y: 301, endPoint x: 674, endPoint y: 307, distance: 125.1
click at [674, 307] on div "BETA Hello! I'm the CrewAI assistant. What kind of automation do you want to bu…" at bounding box center [784, 379] width 1568 height 758
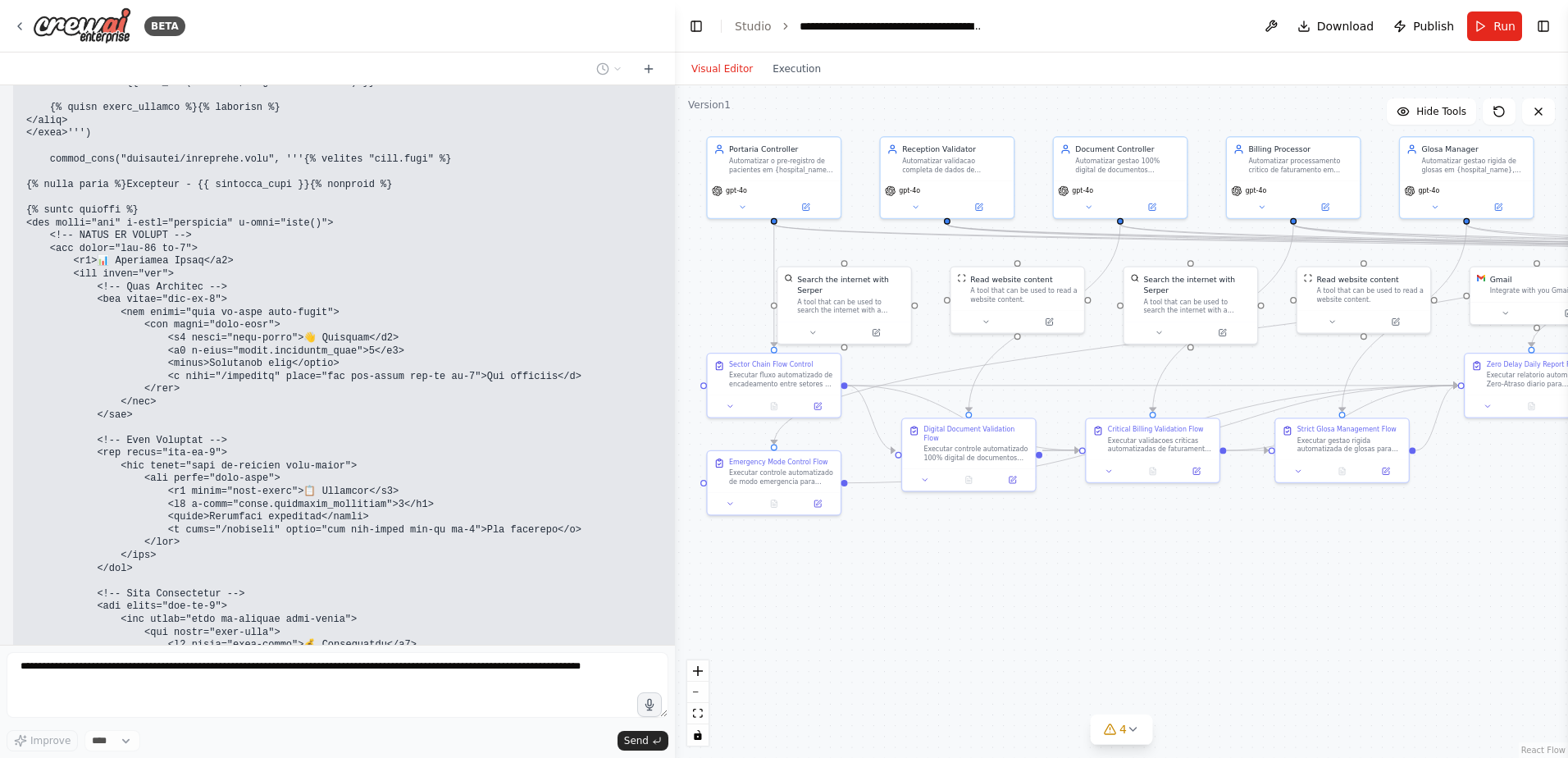
drag, startPoint x: 1125, startPoint y: 668, endPoint x: 1064, endPoint y: 560, distance: 124.0
click at [1064, 560] on div ".deletable-edge-delete-btn { width: 20px; height: 20px; border: 0px solid #ffff…" at bounding box center [1121, 422] width 893 height 673
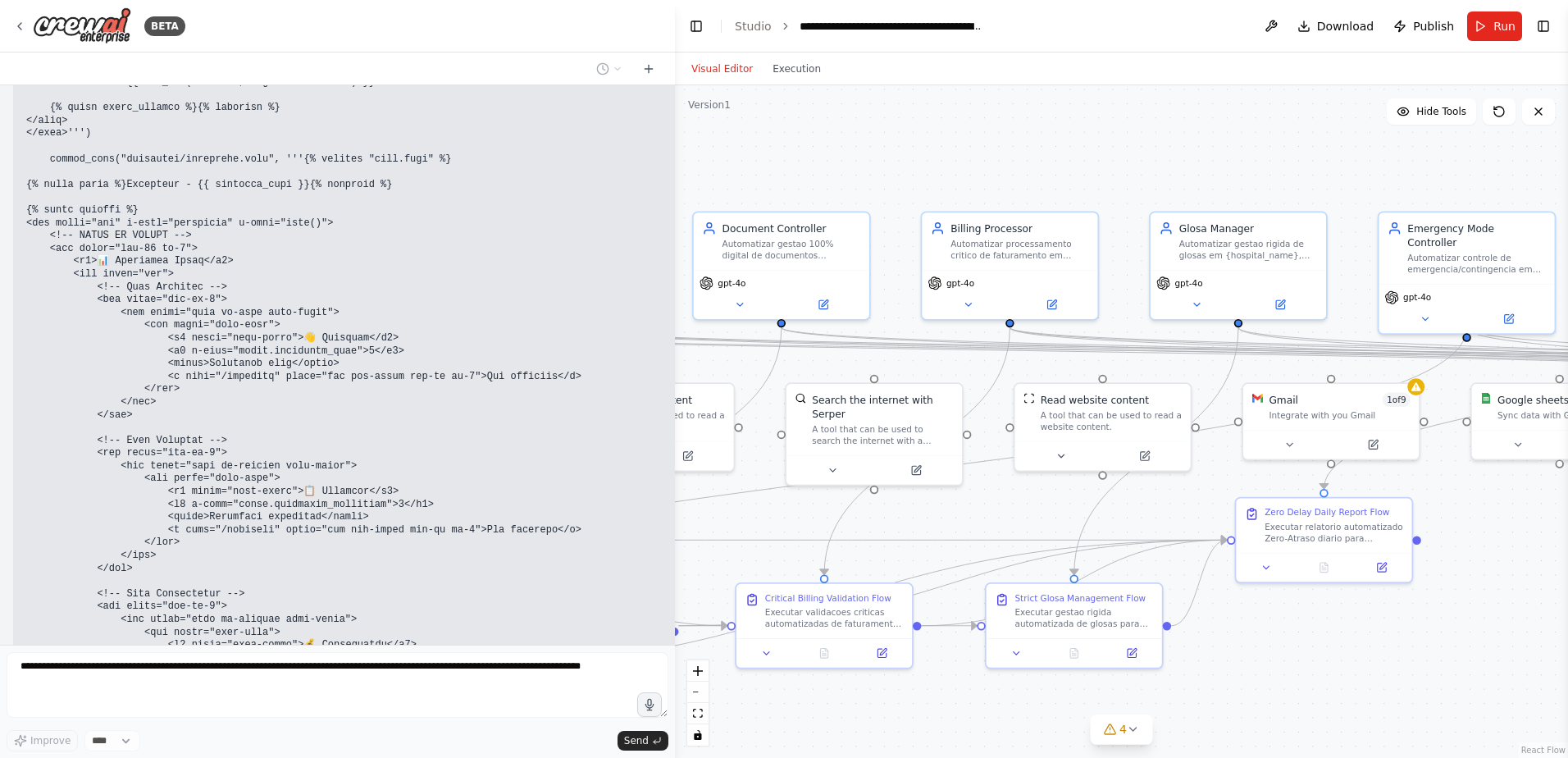
drag, startPoint x: 1223, startPoint y: 362, endPoint x: 949, endPoint y: 511, distance: 311.9
click at [949, 511] on div ".deletable-edge-delete-btn { width: 20px; height: 20px; border: 0px solid #ffff…" at bounding box center [1121, 422] width 893 height 673
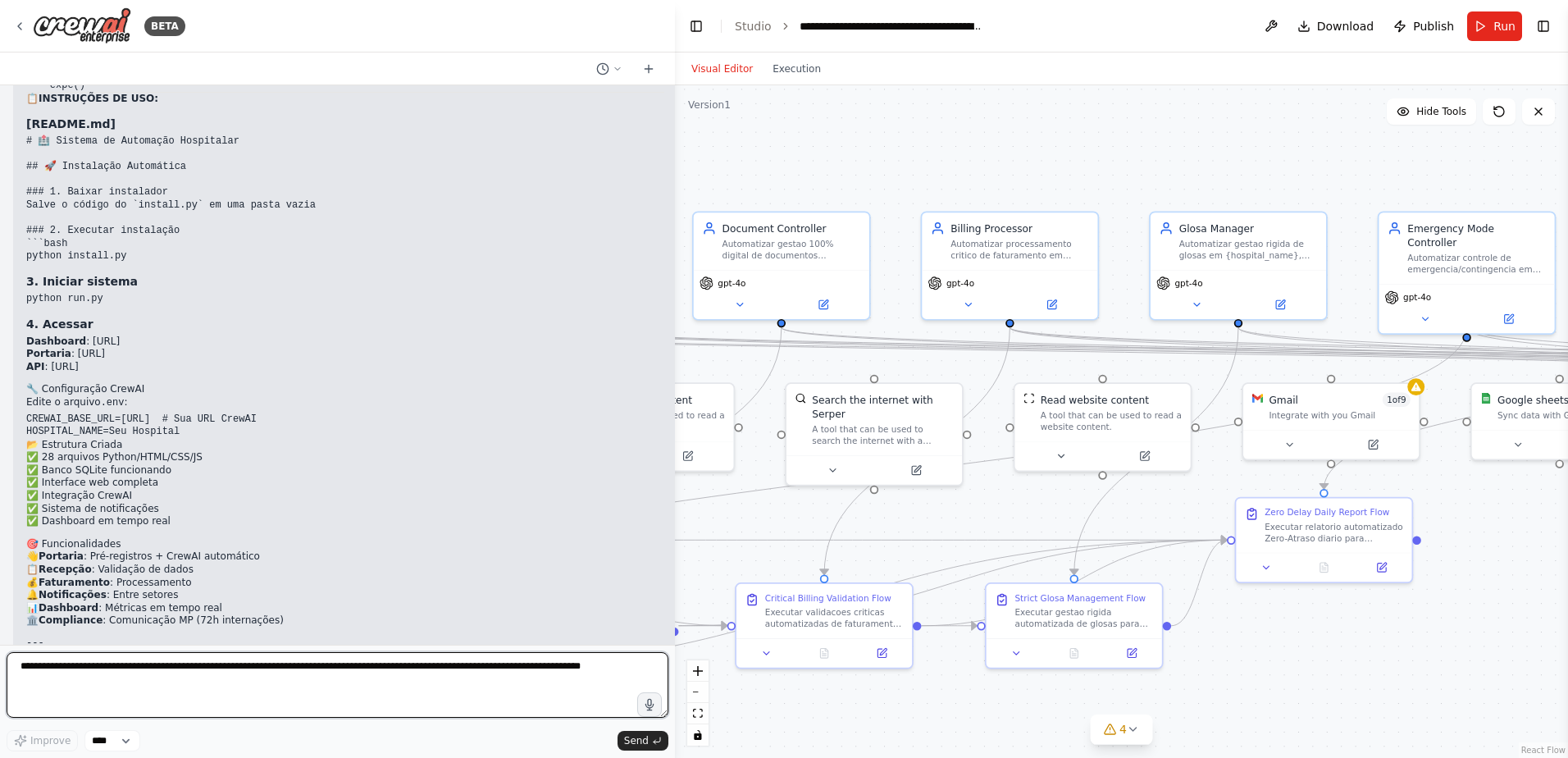
scroll to position [85570, 0]
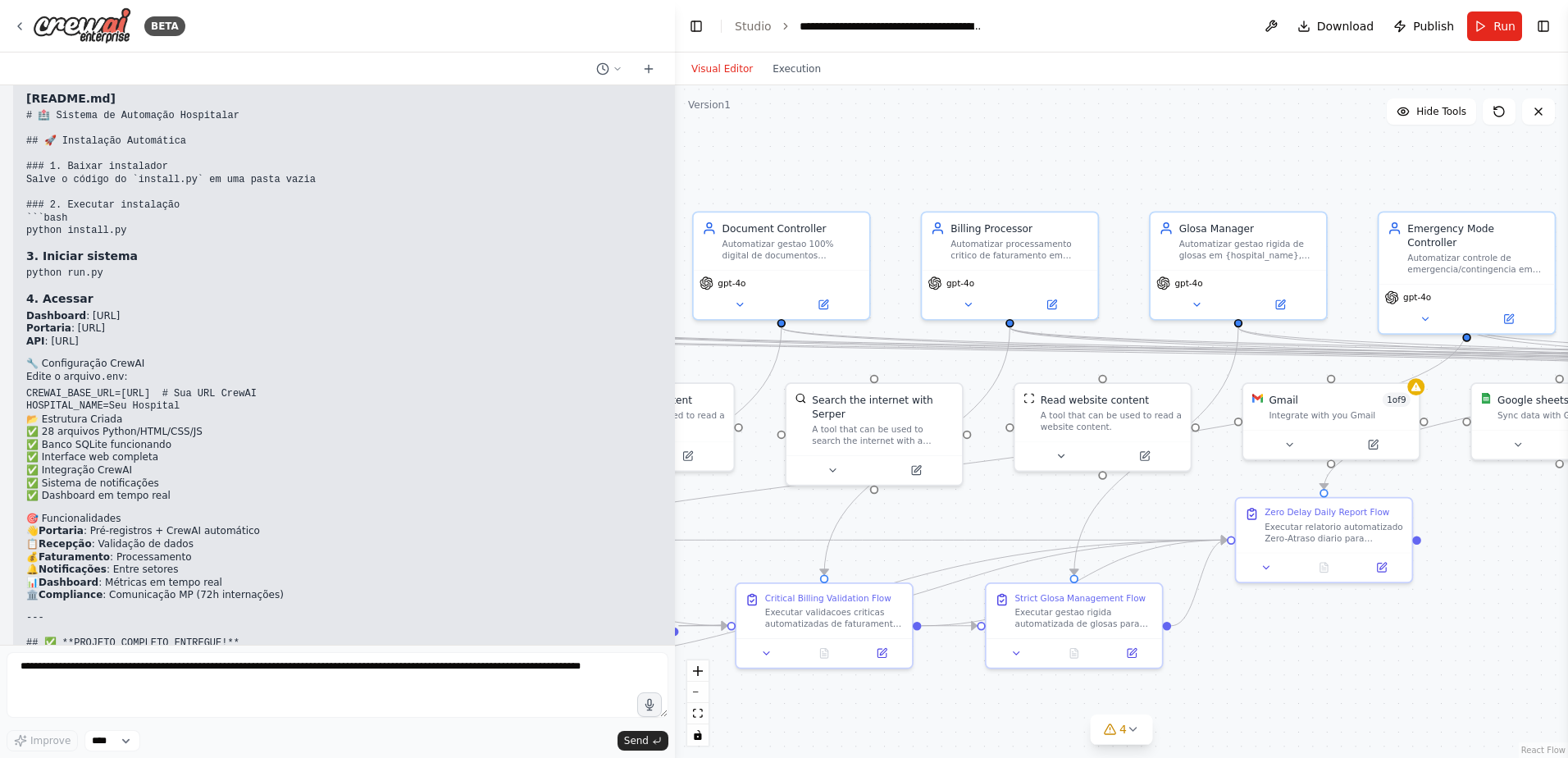
click at [366, 612] on pre "--- ## ✅ **PROJETO COMPLETO ENTREGUE!** ### 🎯 **COMO USAR:** 1. **Salvar** `ins…" at bounding box center [345, 733] width 638 height 242
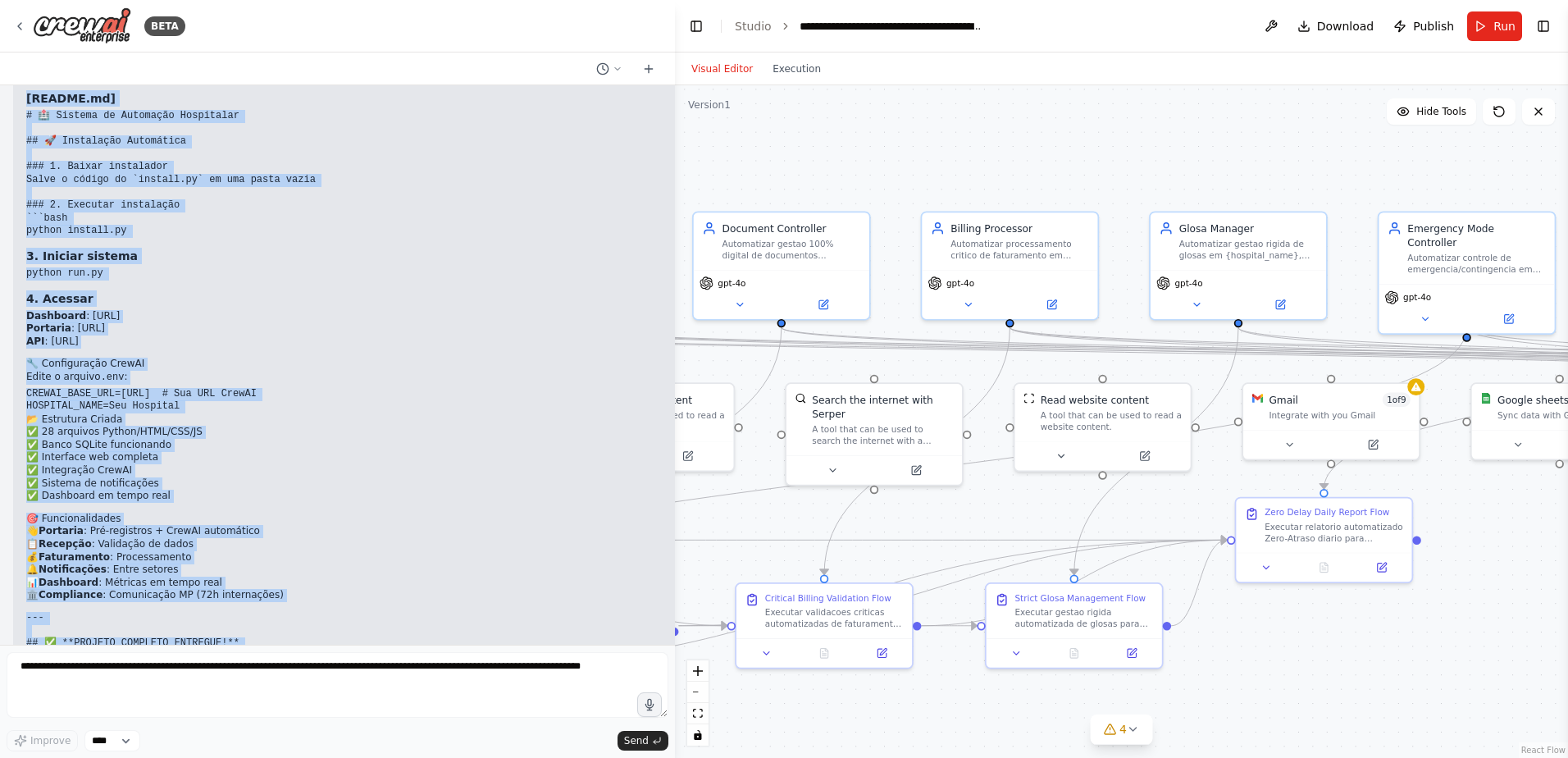
drag, startPoint x: 31, startPoint y: 179, endPoint x: 413, endPoint y: 646, distance: 603.3
click at [413, 646] on div "BETA Hello! I'm the CrewAI assistant. What kind of automation do you want to bu…" at bounding box center [337, 379] width 674 height 758
copy div "🚀 SCRIPT INSTALL.PY COMPLETO - CONTINUAÇÃO (.install.py) - PARTE FINAL <a href=…"
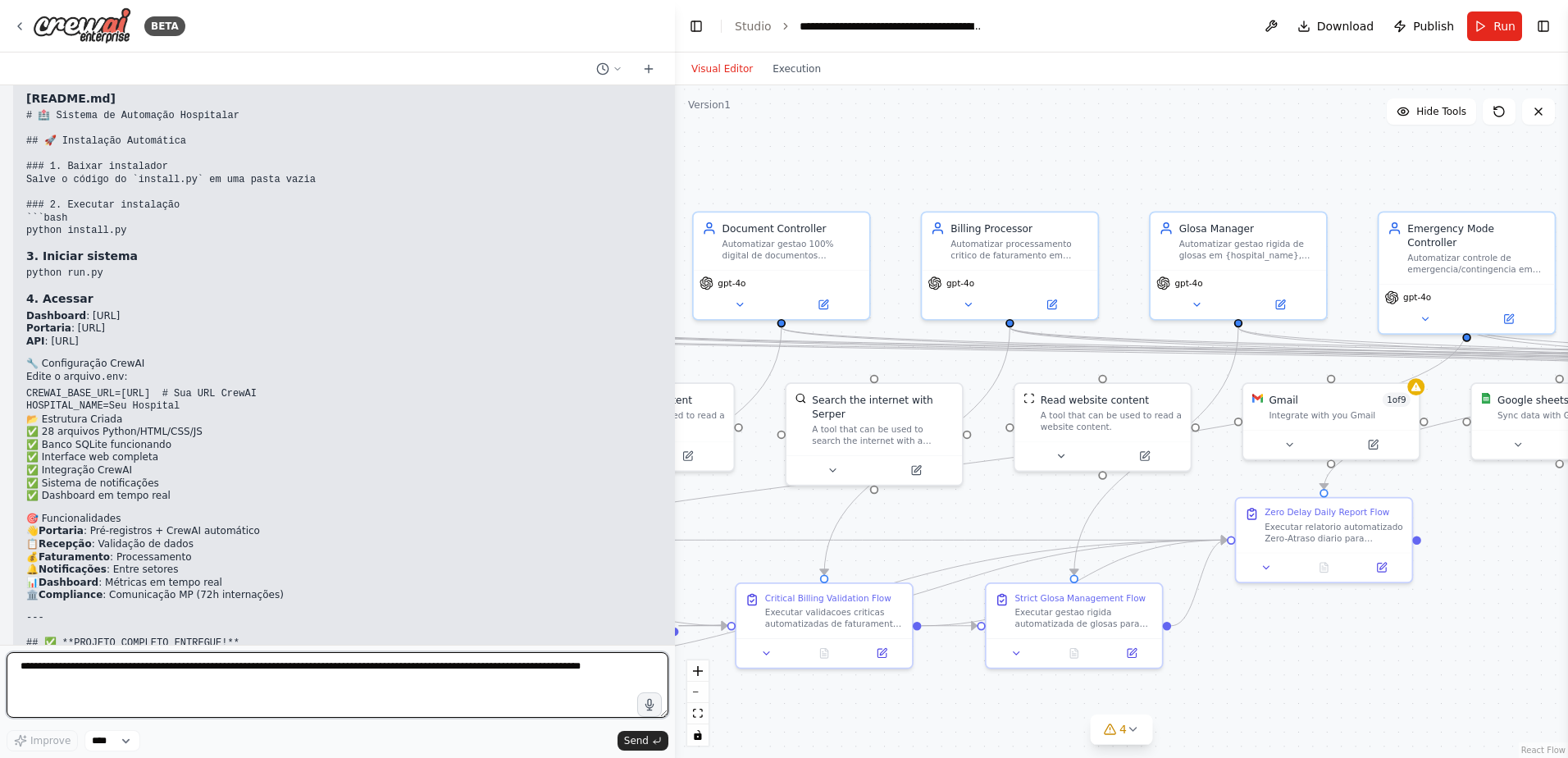
click at [52, 674] on textarea "**********" at bounding box center [337, 684] width 662 height 65
type textarea "**********"
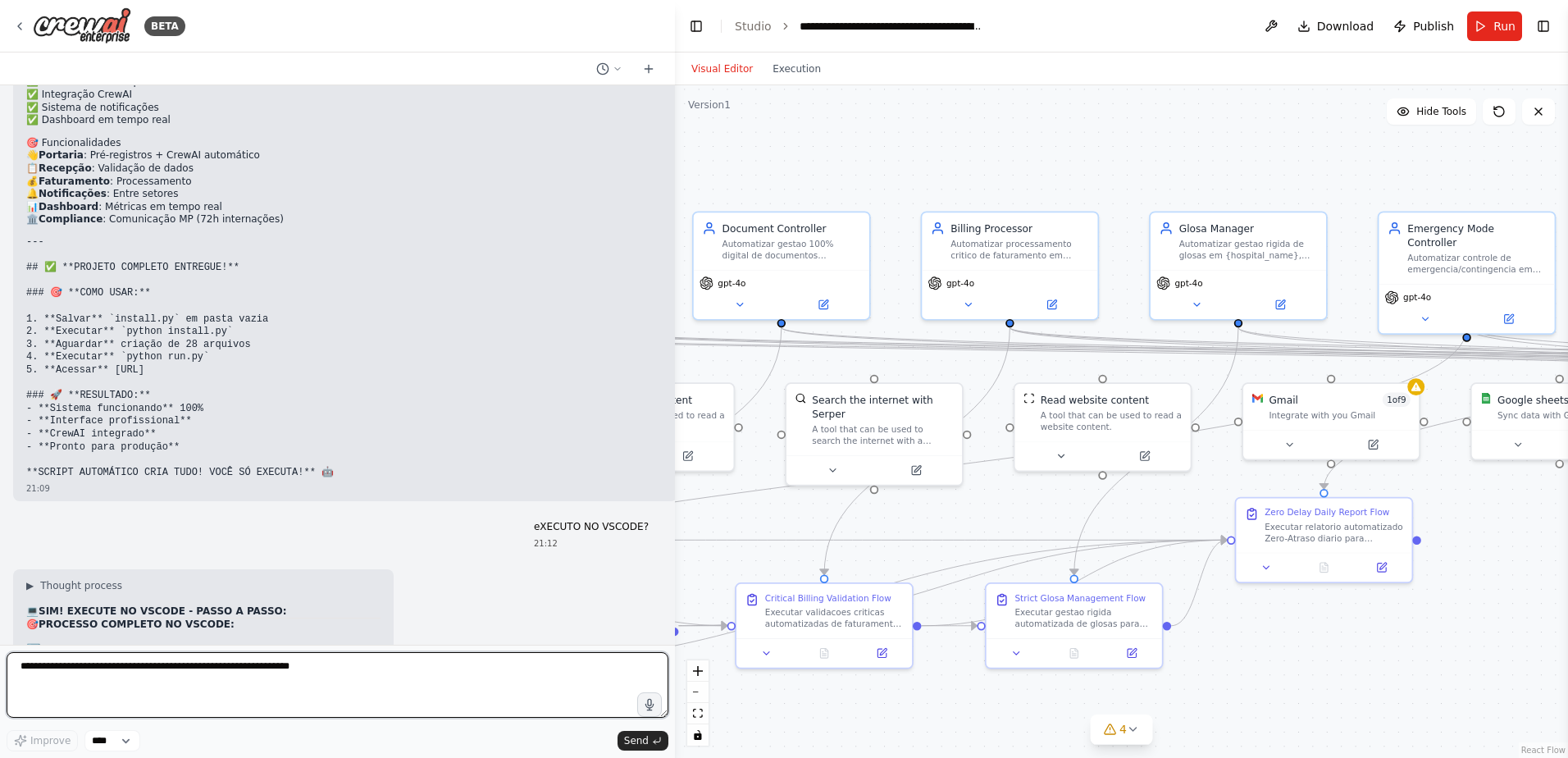
scroll to position [86028, 0]
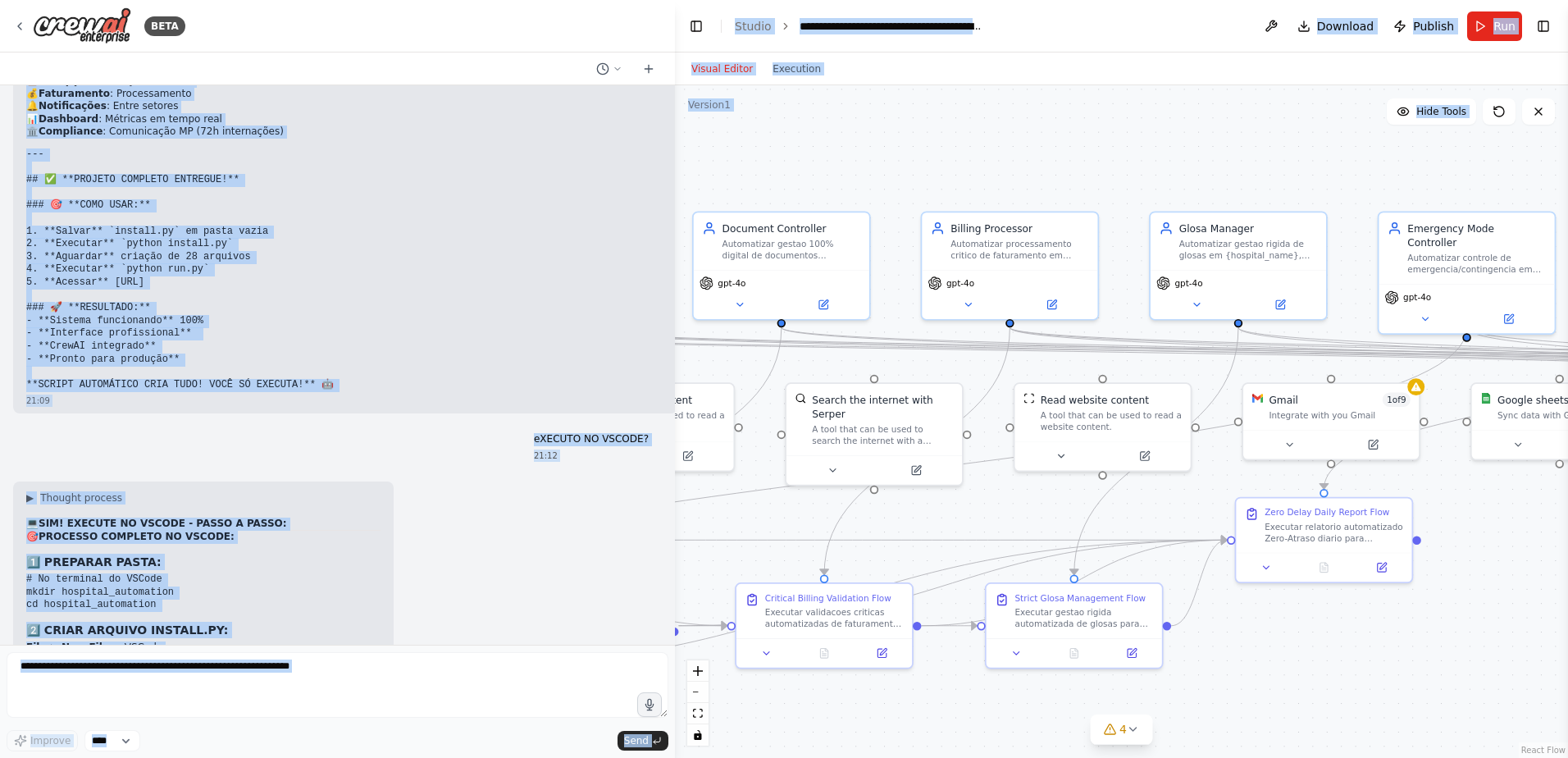
scroll to position [87340, 0]
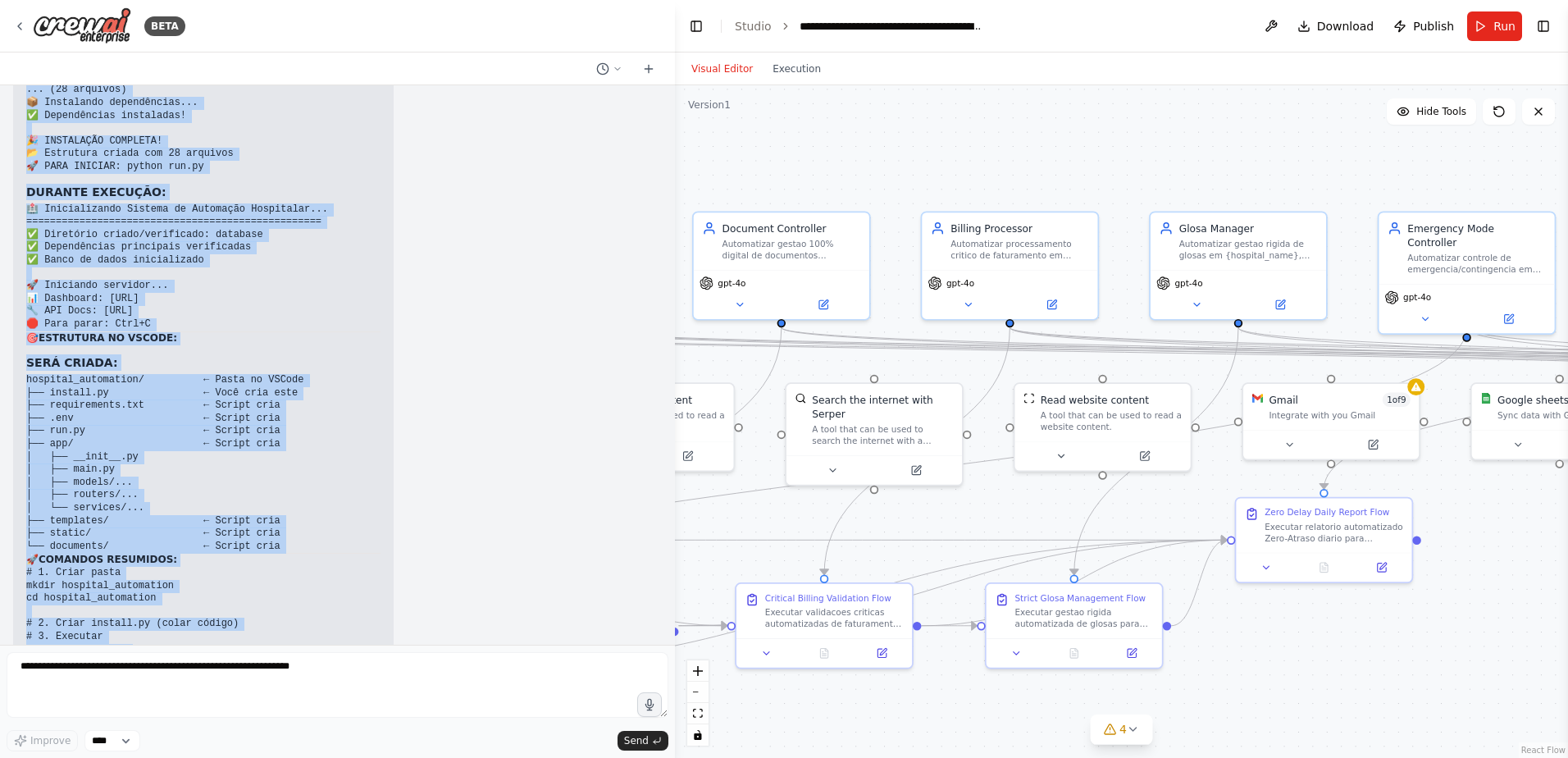
drag, startPoint x: 27, startPoint y: 110, endPoint x: 307, endPoint y: 624, distance: 585.3
click at [307, 624] on div "Hello! I'm the CrewAI assistant. What kind of automation do you want to build? …" at bounding box center [337, 365] width 674 height 560
copy div "Hello! I'm the CrewAI assistant. What kind of automation do you want to build? …"
click at [242, 566] on pre "# 1. Criar pasta mkdir hospital_automation cd hospital_automation # 2. Criar in…" at bounding box center [203, 650] width 354 height 167
drag, startPoint x: 45, startPoint y: 356, endPoint x: 347, endPoint y: 637, distance: 412.5
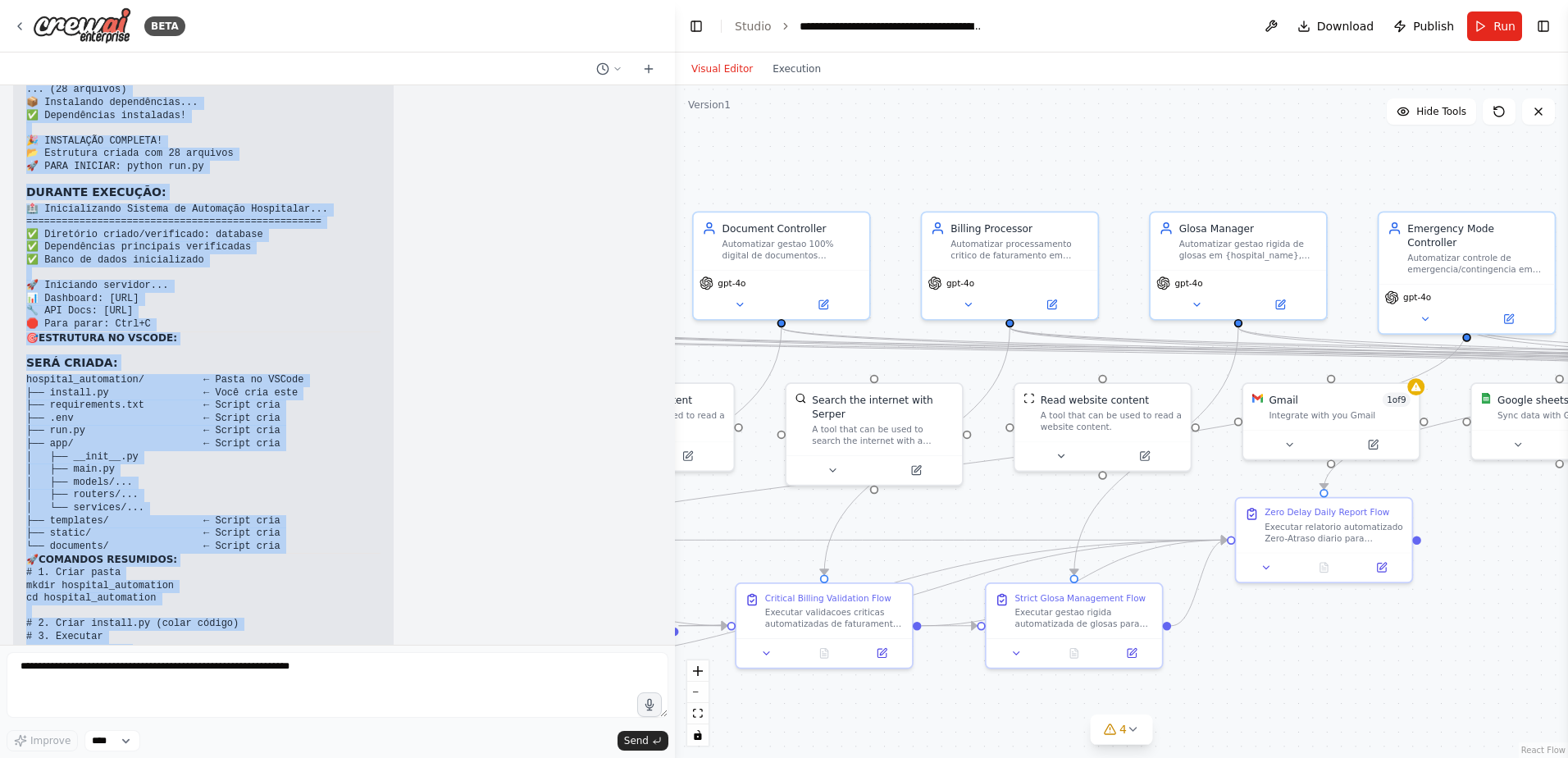
click at [347, 637] on div "Hello! I'm the CrewAI assistant. What kind of automation do you want to build? …" at bounding box center [337, 365] width 674 height 560
copy div "ISTA COMPLETA DE ARQUIVOS + ORDEM DE CRIAÇÃO + SCRIPT AUTOMÁTICO 🗂️ ESTRUTURA C…"
click at [344, 374] on pre "hospital_automation/ ← Pasta no VSCode ├── install.py ← Você cria este ├── requ…" at bounding box center [203, 463] width 354 height 179
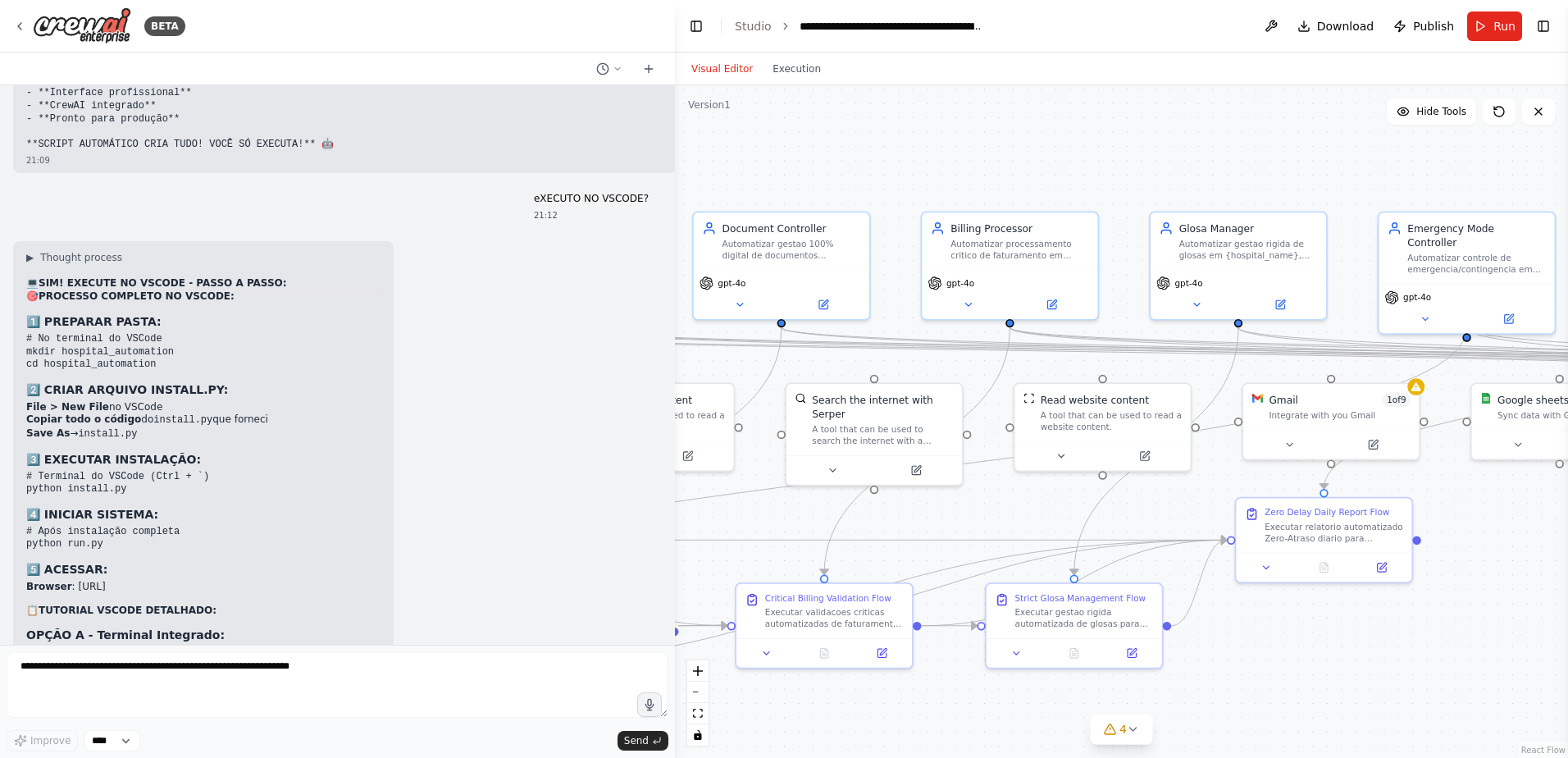
scroll to position [86028, 0]
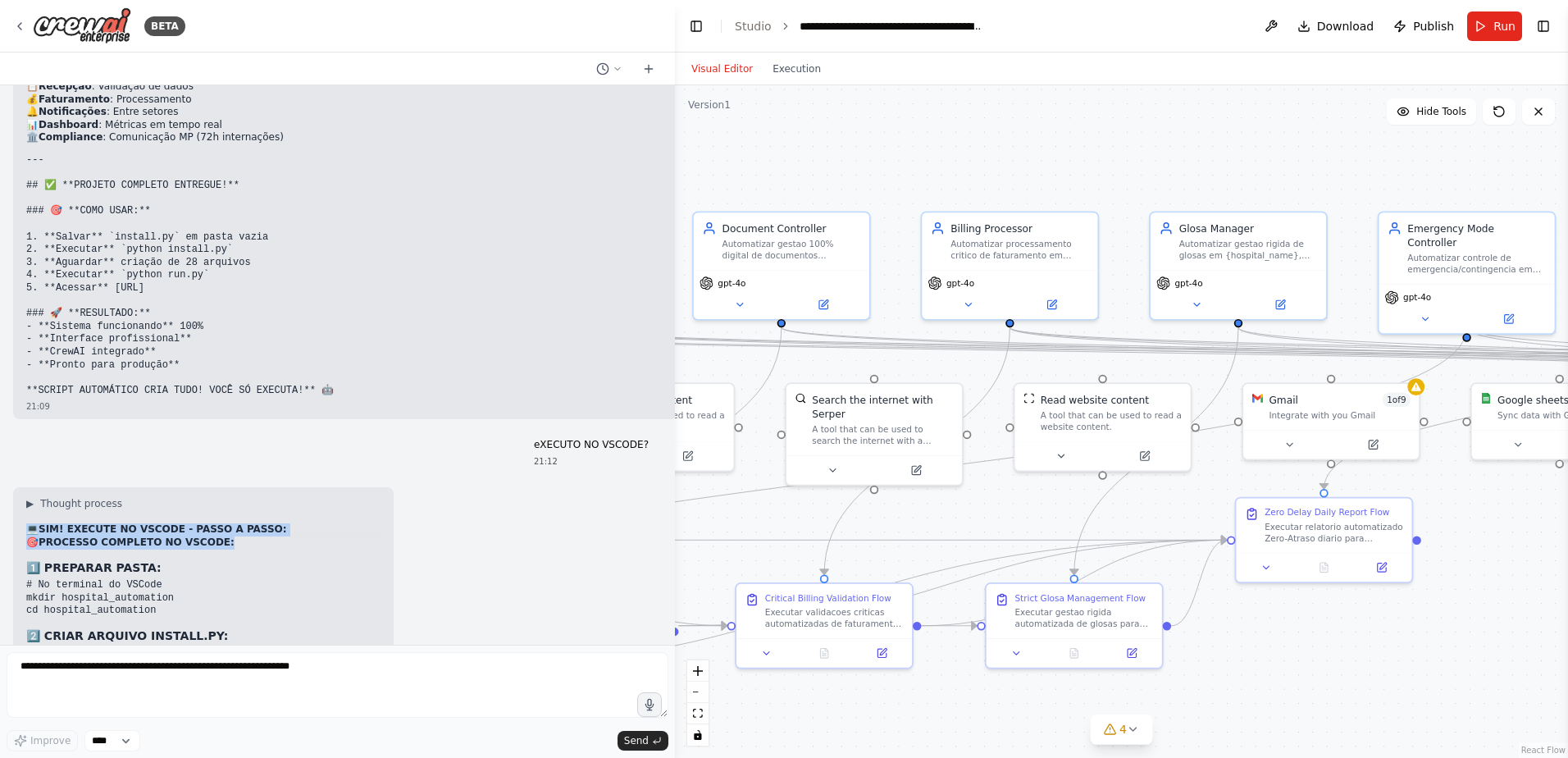
drag, startPoint x: 220, startPoint y: 300, endPoint x: 32, endPoint y: 283, distance: 188.8
copy div "💻 SIM! EXECUTE NO VSCODE - PASSO A PASSO: 🎯 PROCESSO COMPLETO NO VSCODE:"
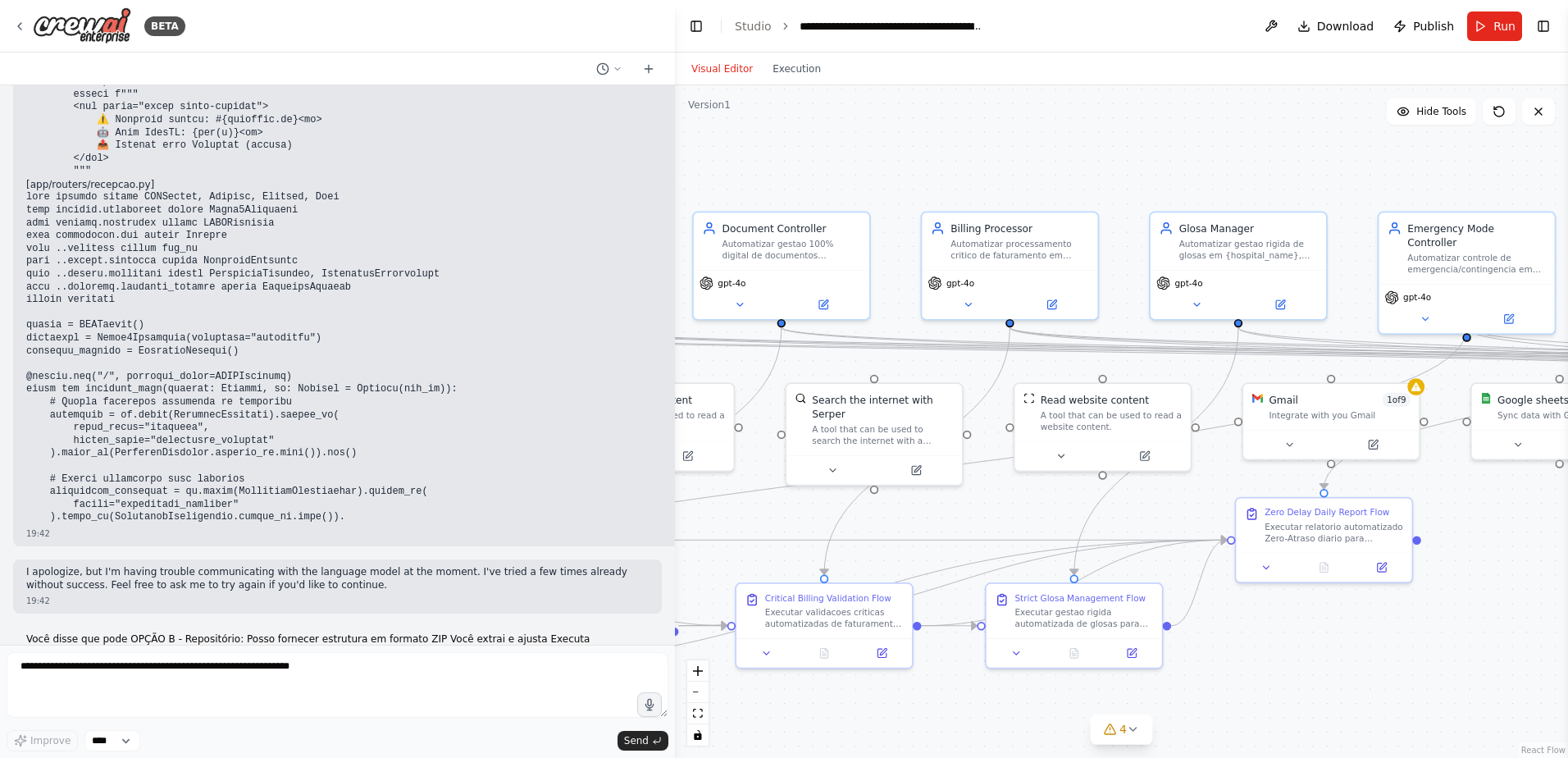
scroll to position [68475, 0]
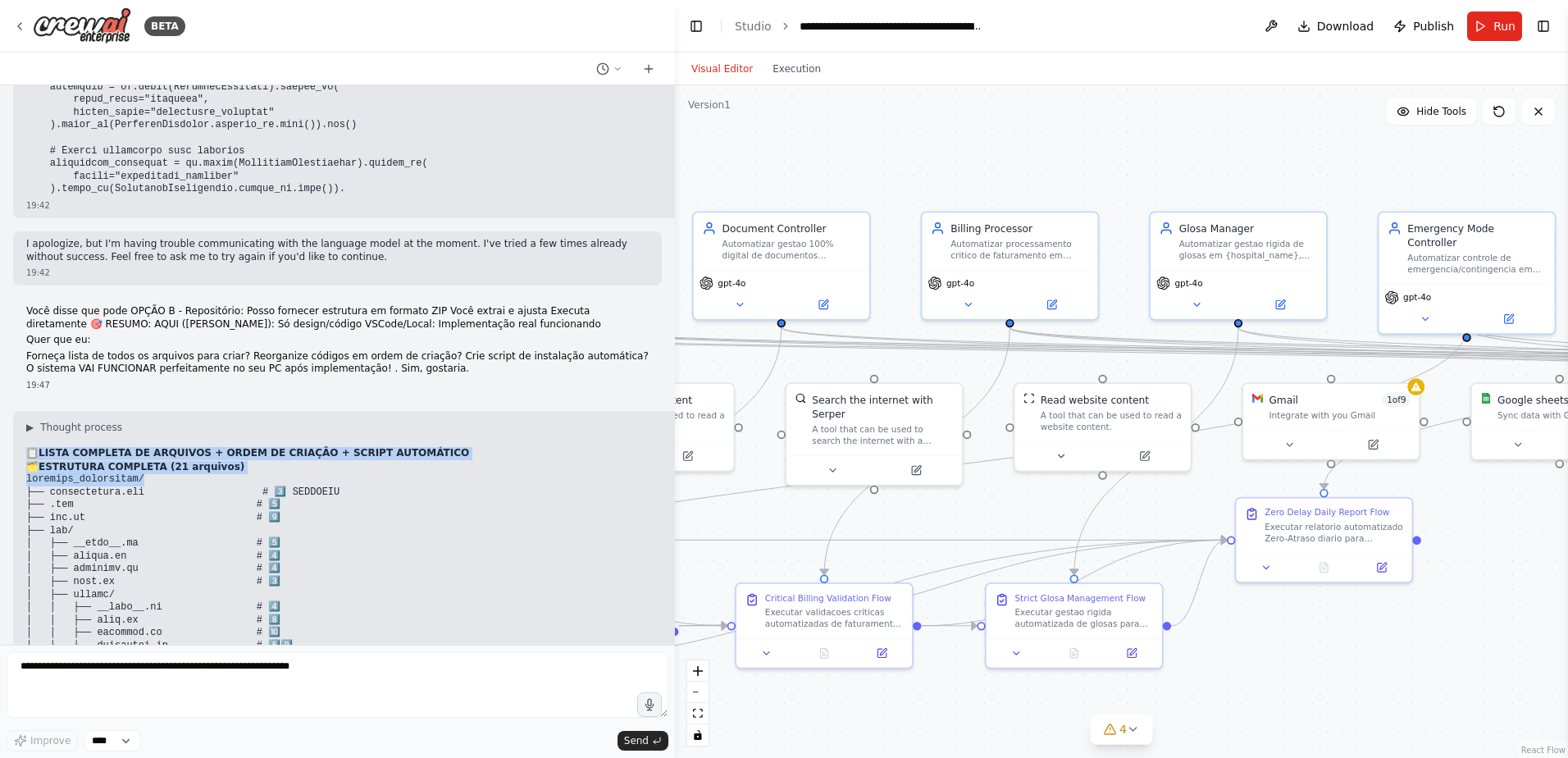
drag, startPoint x: 32, startPoint y: 193, endPoint x: 224, endPoint y: 219, distance: 193.8
copy div "📋 LISTA COMPLETA DE ARQUIVOS + ORDEM DE CRIAÇÃO + SCRIPT AUTOMÁTICO 🗂️ ESTRUTUR…"
click at [398, 473] on pre at bounding box center [412, 723] width 773 height 498
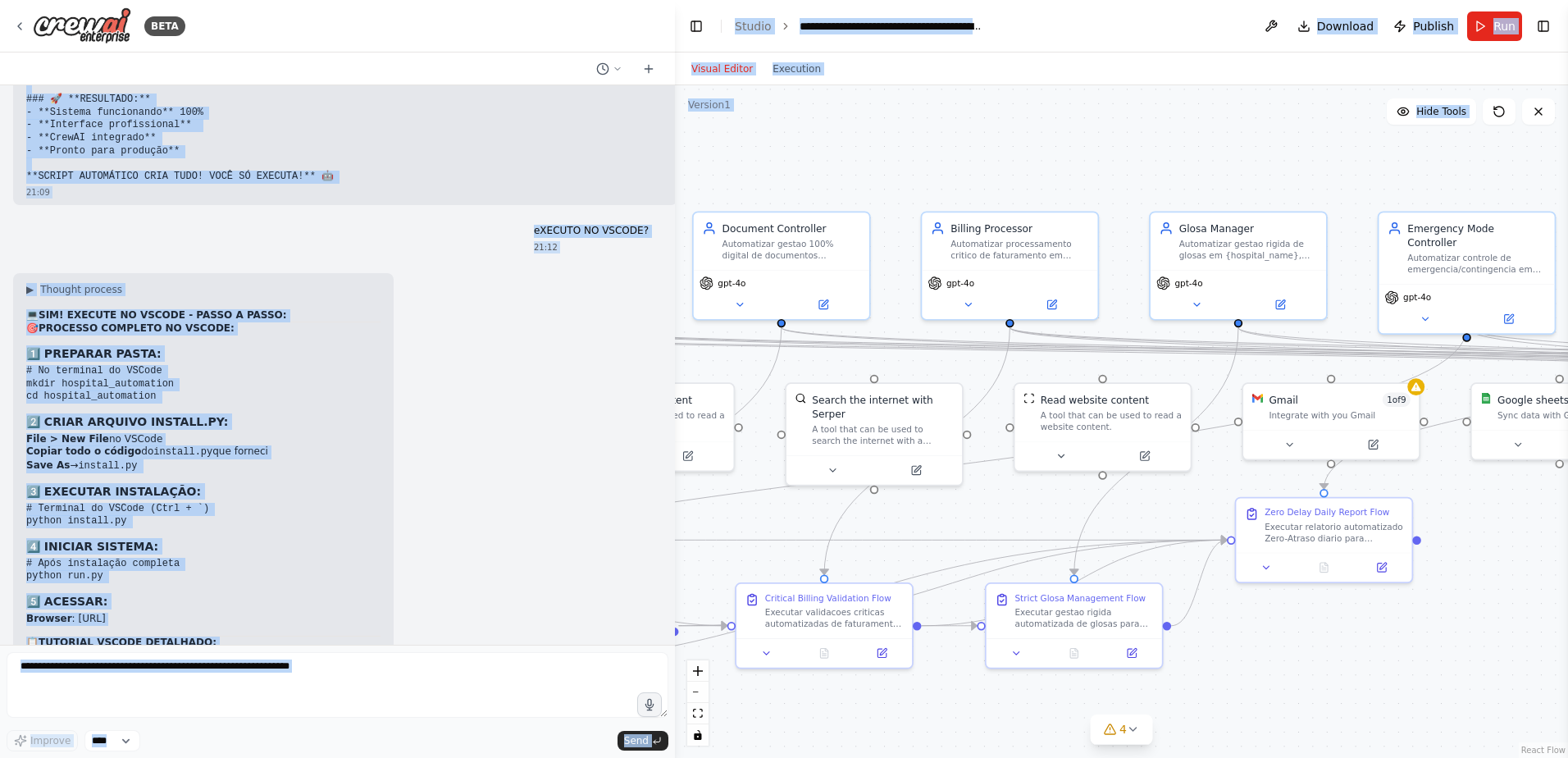
scroll to position [87340, 0]
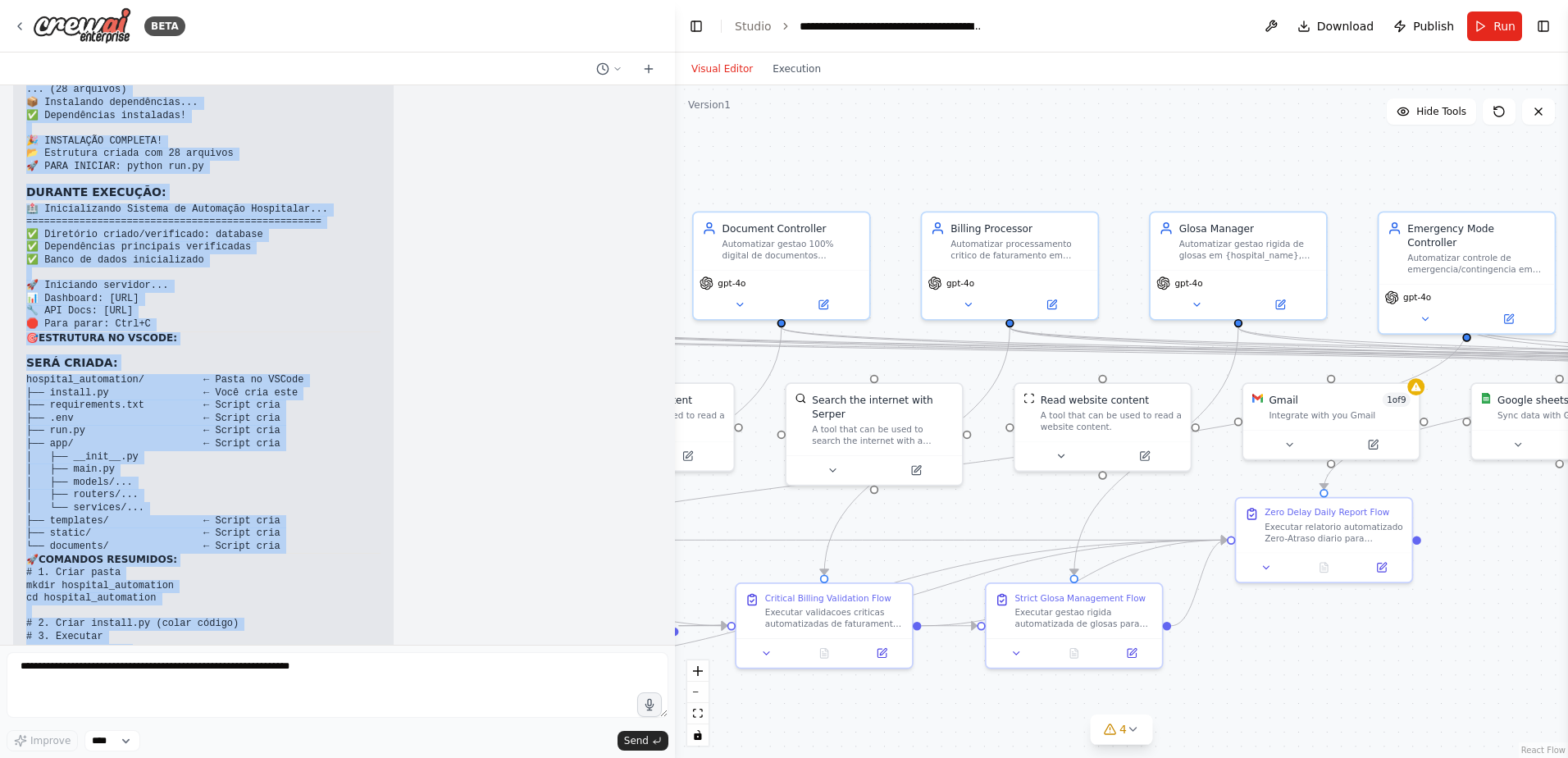
drag, startPoint x: 30, startPoint y: 196, endPoint x: 303, endPoint y: 614, distance: 499.3
click at [303, 614] on div "Hello! I'm the CrewAI assistant. What kind of automation do you want to build? …" at bounding box center [337, 365] width 674 height 560
copy div "📋 LISTA COMPLETA DE ARQUIVOS + ORDEM DE CRIAÇÃO + SCRIPT AUTOMÁTICO 🗂️ ESTRUTUR…"
click at [525, 342] on div "▶ Thought process 💻 SIM! EXECUTE NO VSCODE - PASSO A PASSO: 🎯 PROCESSO COMPLETO…" at bounding box center [337, 26] width 648 height 1702
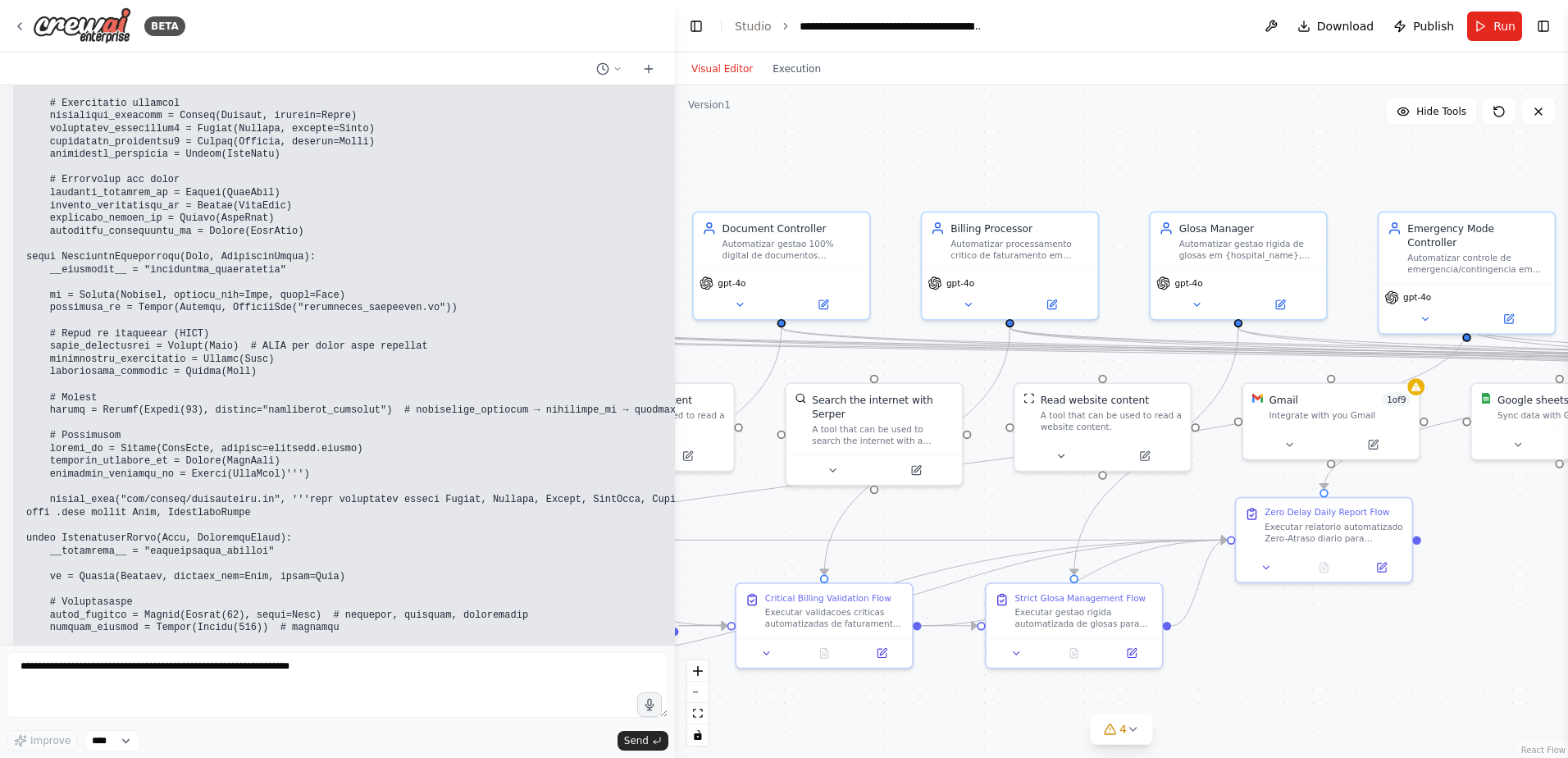
scroll to position [73068, 0]
